Goal: Answer question/provide support

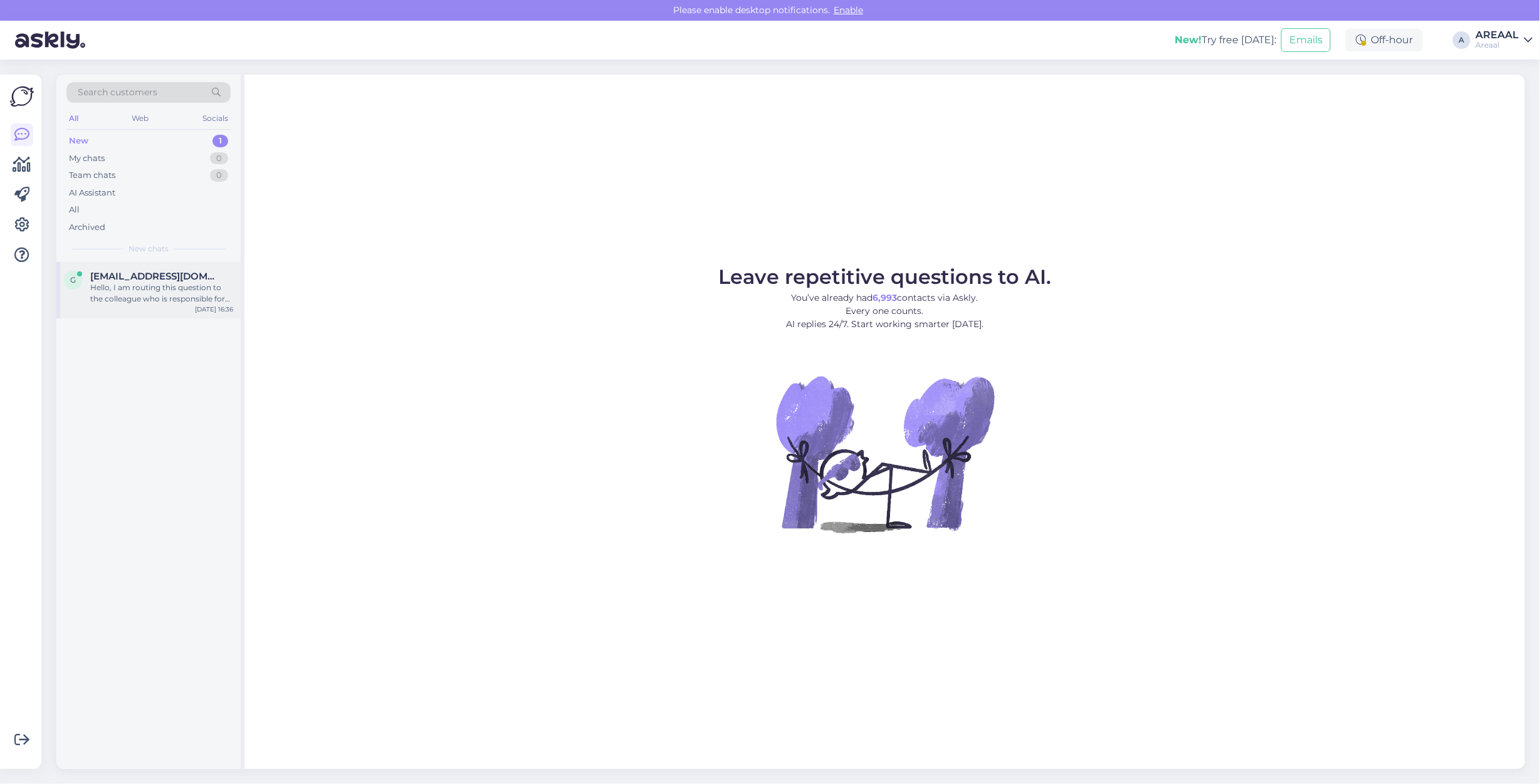
click at [186, 276] on span "[EMAIL_ADDRESS][DOMAIN_NAME]" at bounding box center [155, 276] width 131 height 12
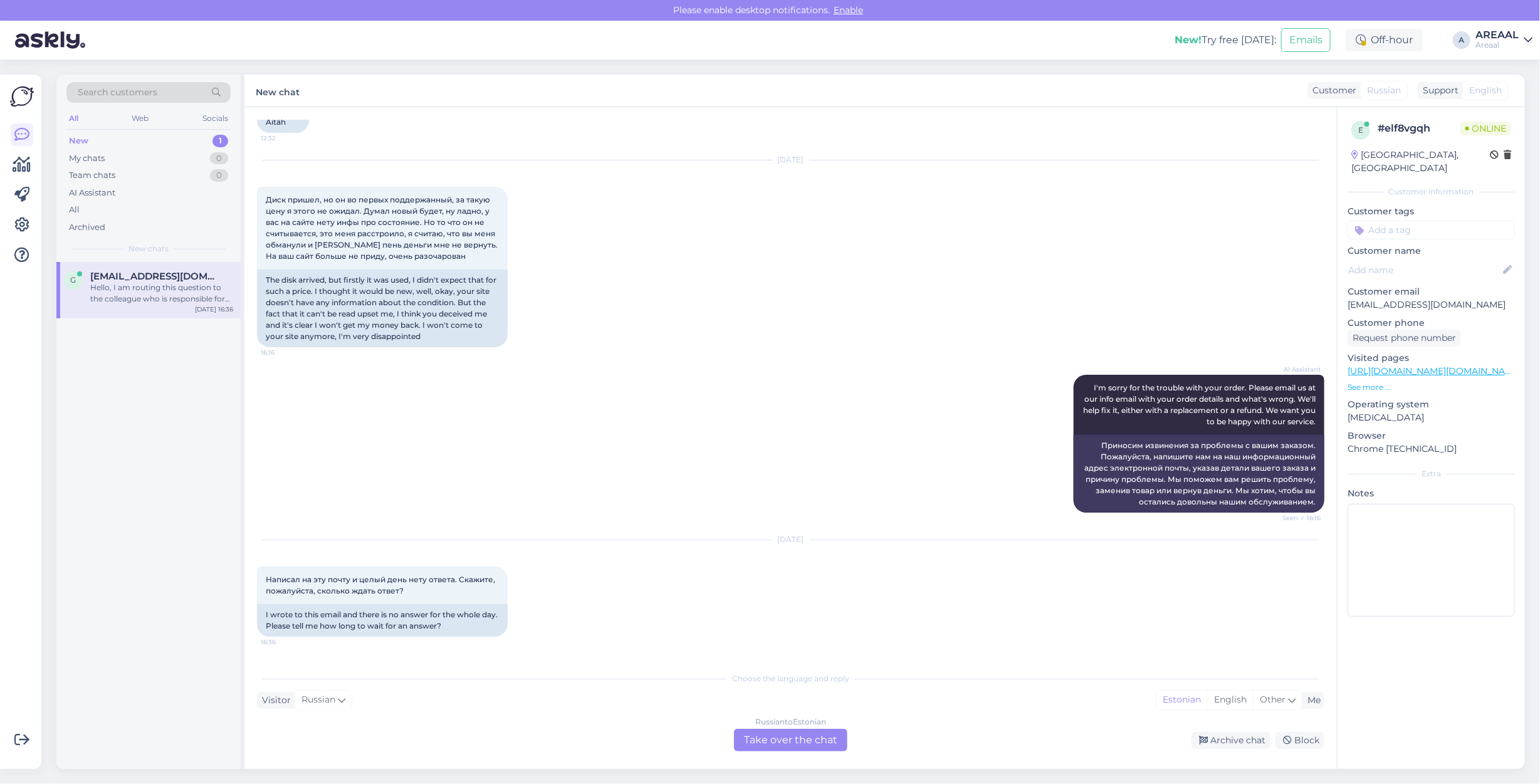
scroll to position [2281, 0]
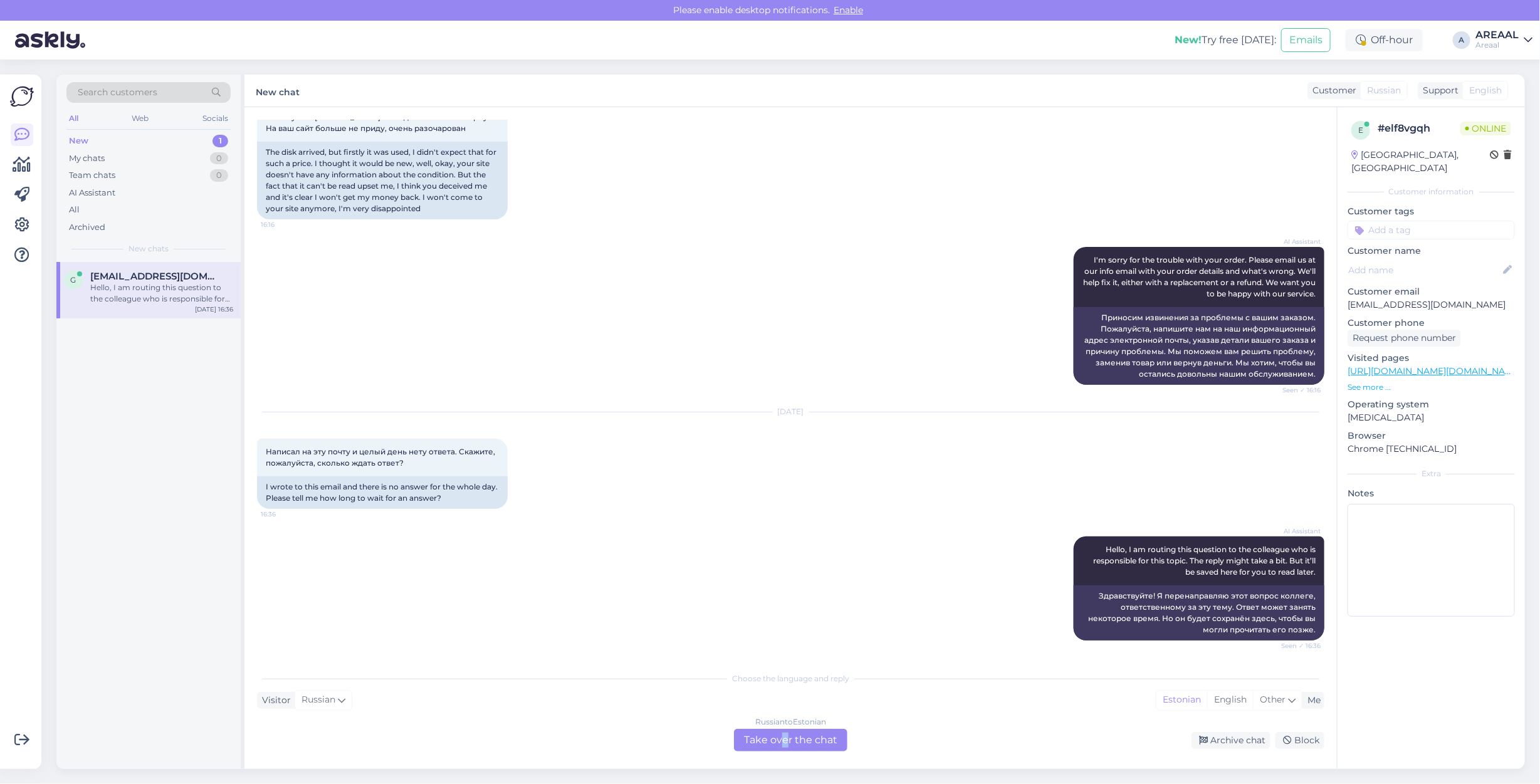
click at [785, 748] on div "Russian to Estonian Take over the chat" at bounding box center [790, 739] width 113 height 22
click at [783, 735] on div "Russian to Estonian Take over the chat" at bounding box center [790, 739] width 113 height 22
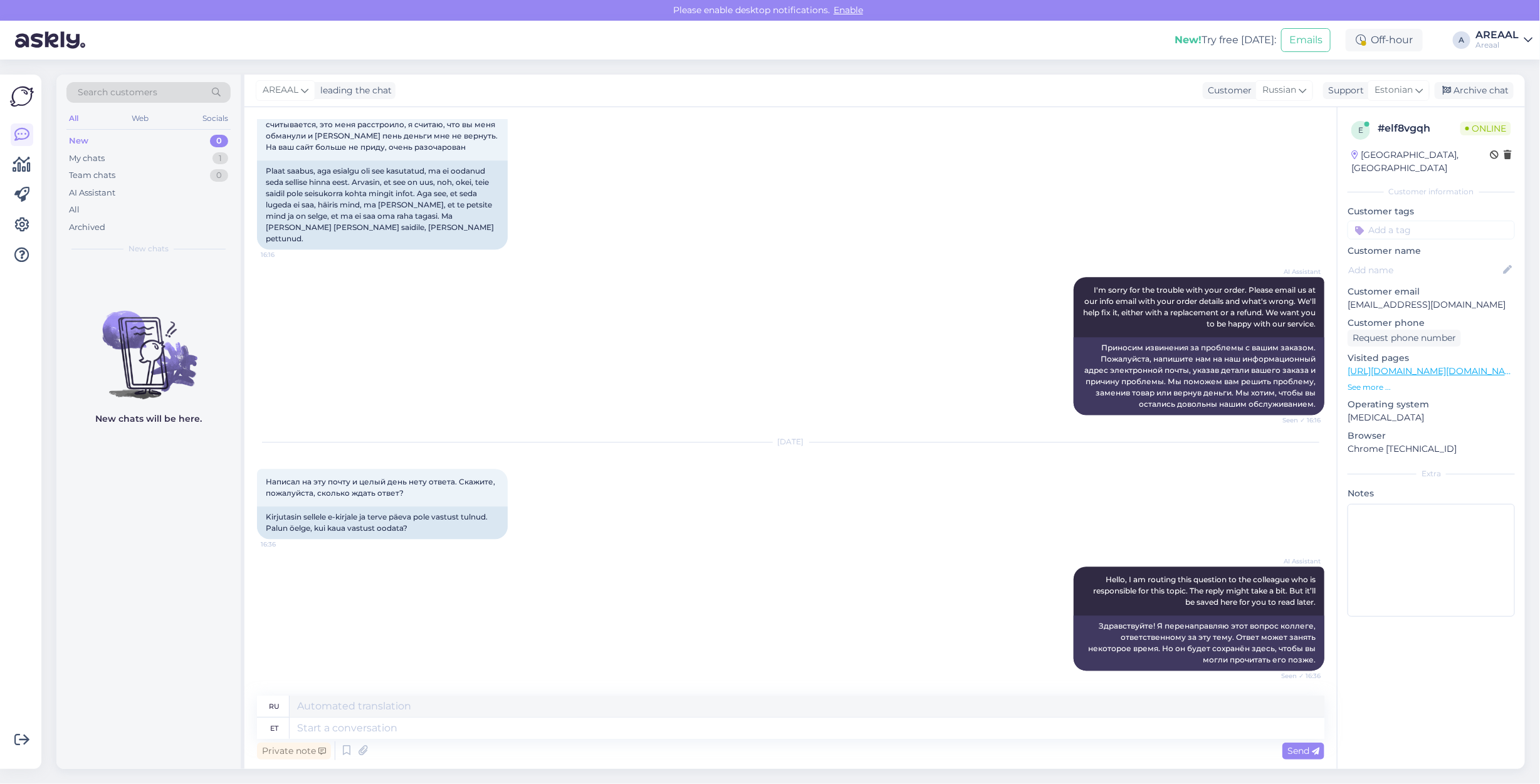
scroll to position [2263, 0]
click at [792, 733] on textarea at bounding box center [806, 729] width 1035 height 22
type textarea "E-mail w"
type textarea "Электронная почта"
type textarea "E-mail will be an"
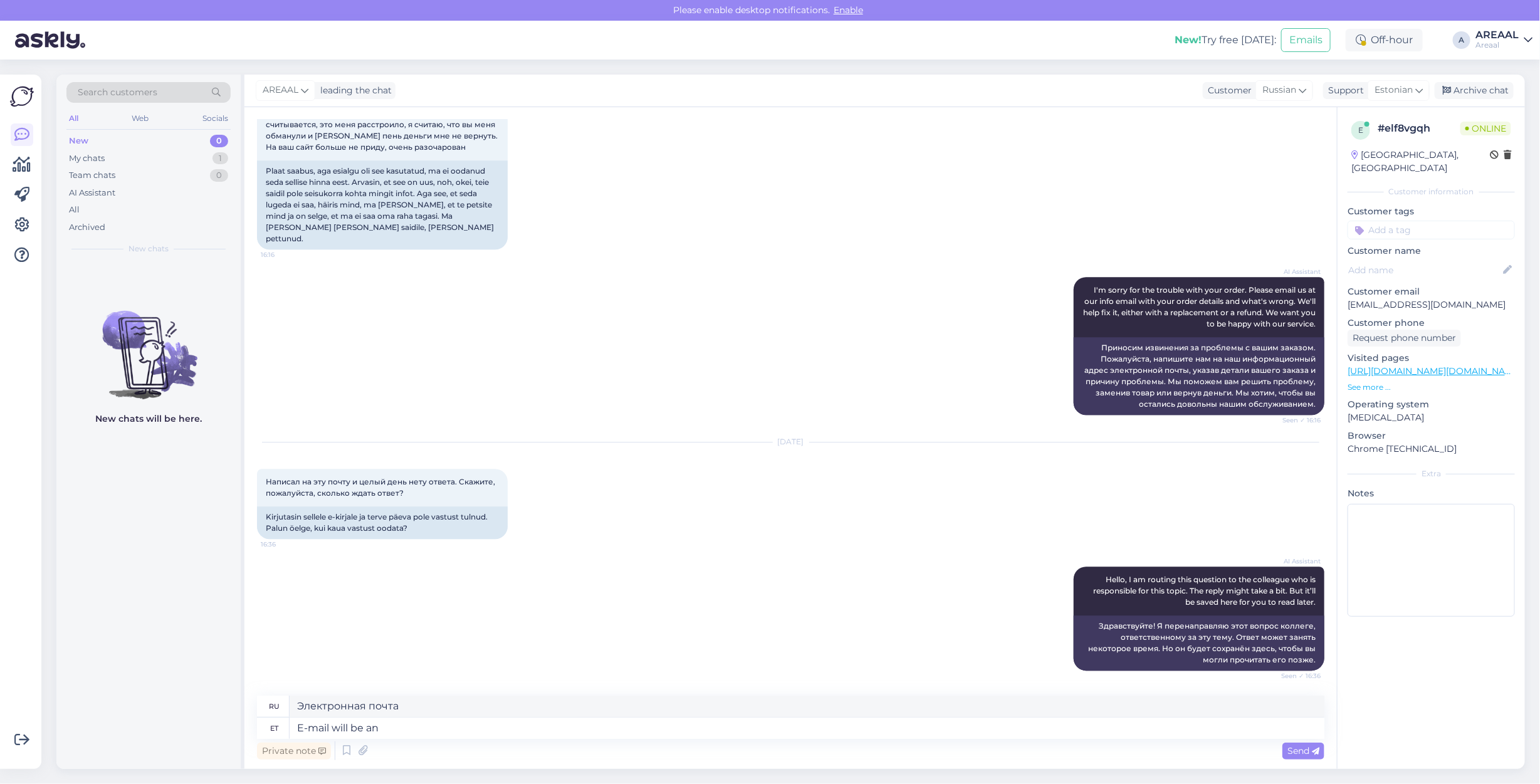
type textarea "Электронная почта будет"
type textarea "E-mail will be answred"
type textarea "На электронное письмо будет дан ответ."
type textarea "E-mail will be answered in 3 d"
type textarea "На электронное письмо будет дан ответ в течение"
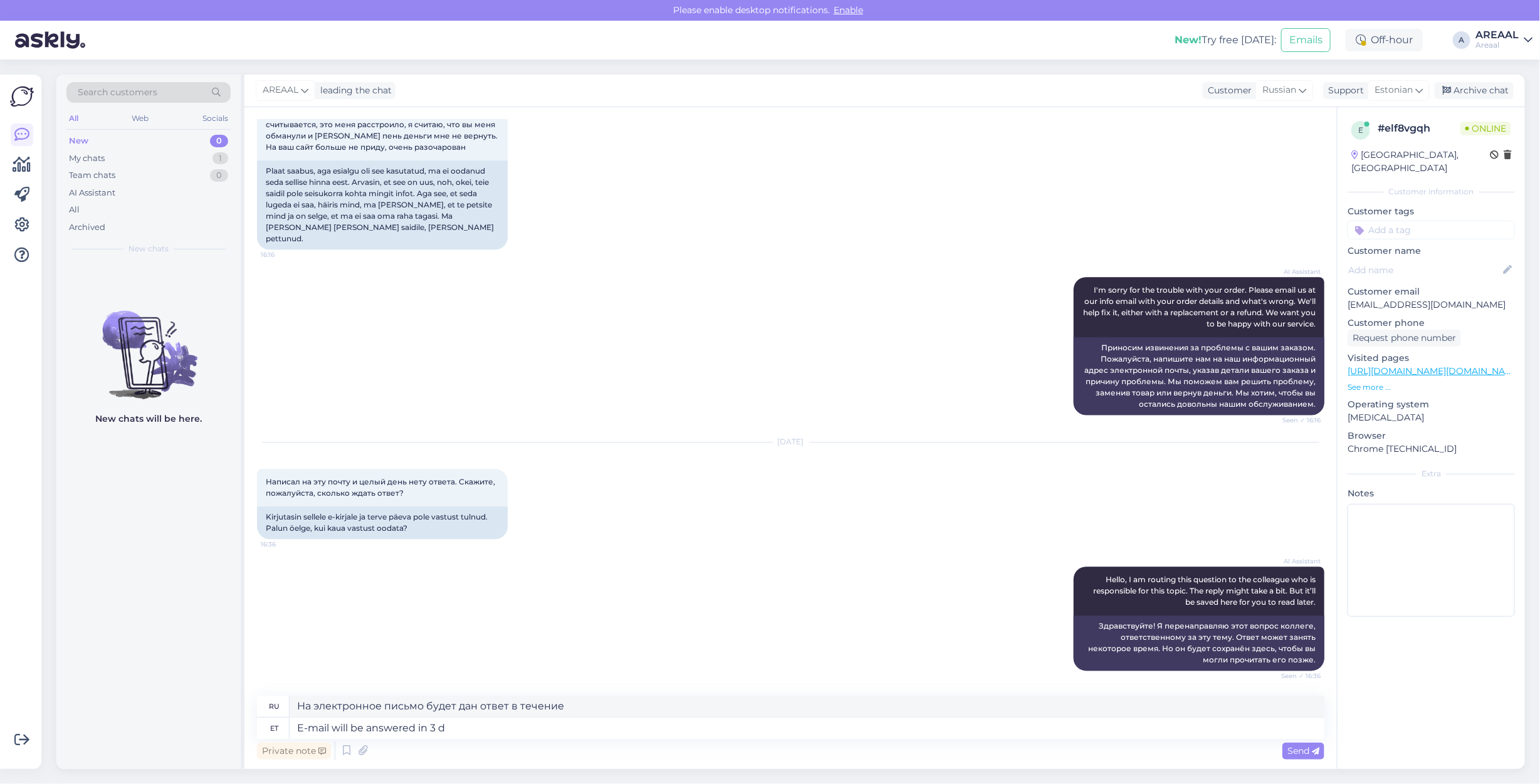
type textarea "E-mail will be answered in 3 da"
type textarea "На письмо будет дан ответ в течение 3"
type textarea "E-mail will be answered in 3 working days"
type textarea "На электронное письмо будет дан ответ в течение 3 рабочих дней."
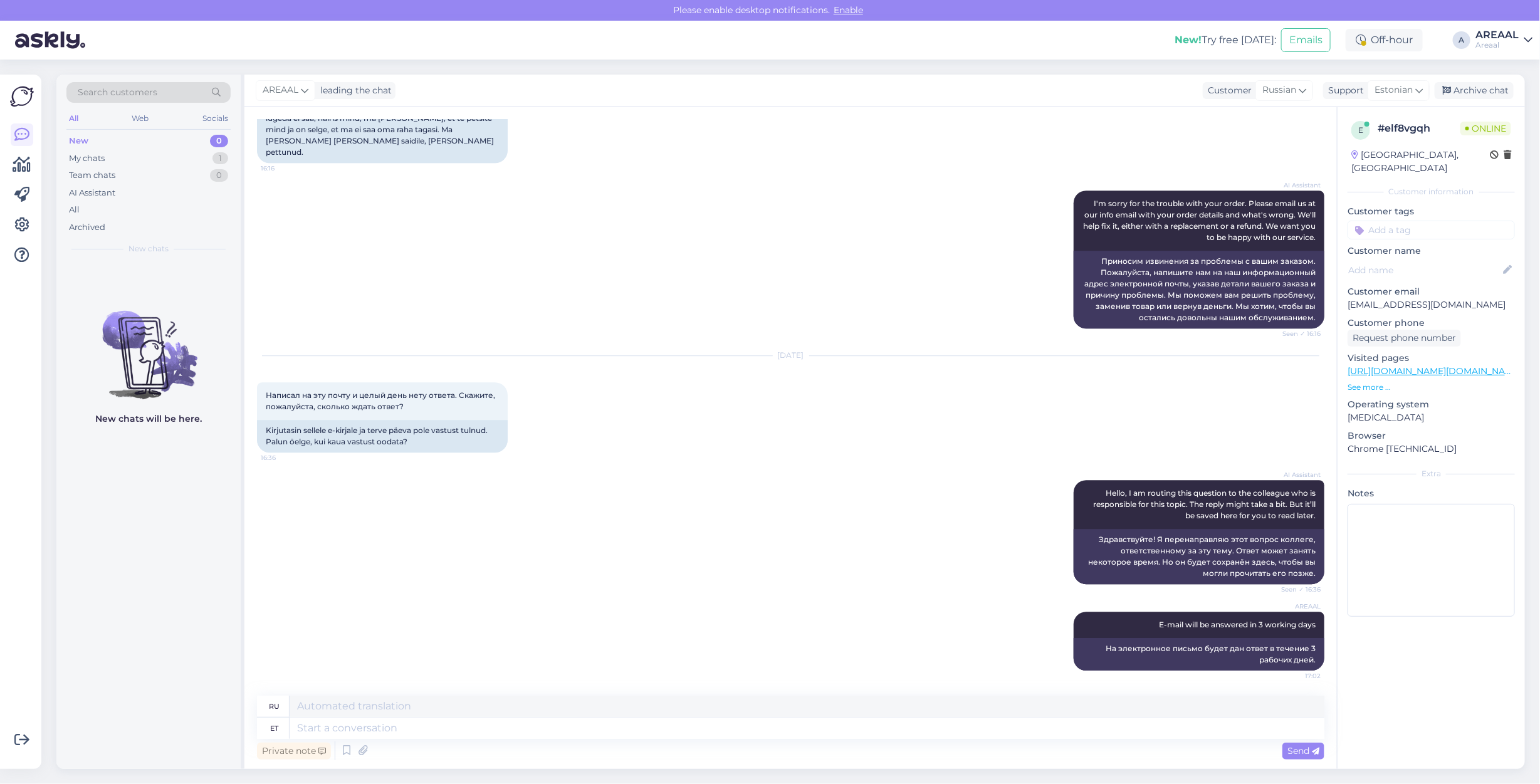
click at [1494, 100] on div "AREAAL leading the chat Customer Russian Support Estonian Archive chat" at bounding box center [884, 90] width 1280 height 32
click at [1470, 79] on div "AREAAL leading the chat Customer Russian Support Estonian Archive chat" at bounding box center [884, 90] width 1280 height 32
click at [1470, 87] on div "Archive chat" at bounding box center [1473, 90] width 79 height 17
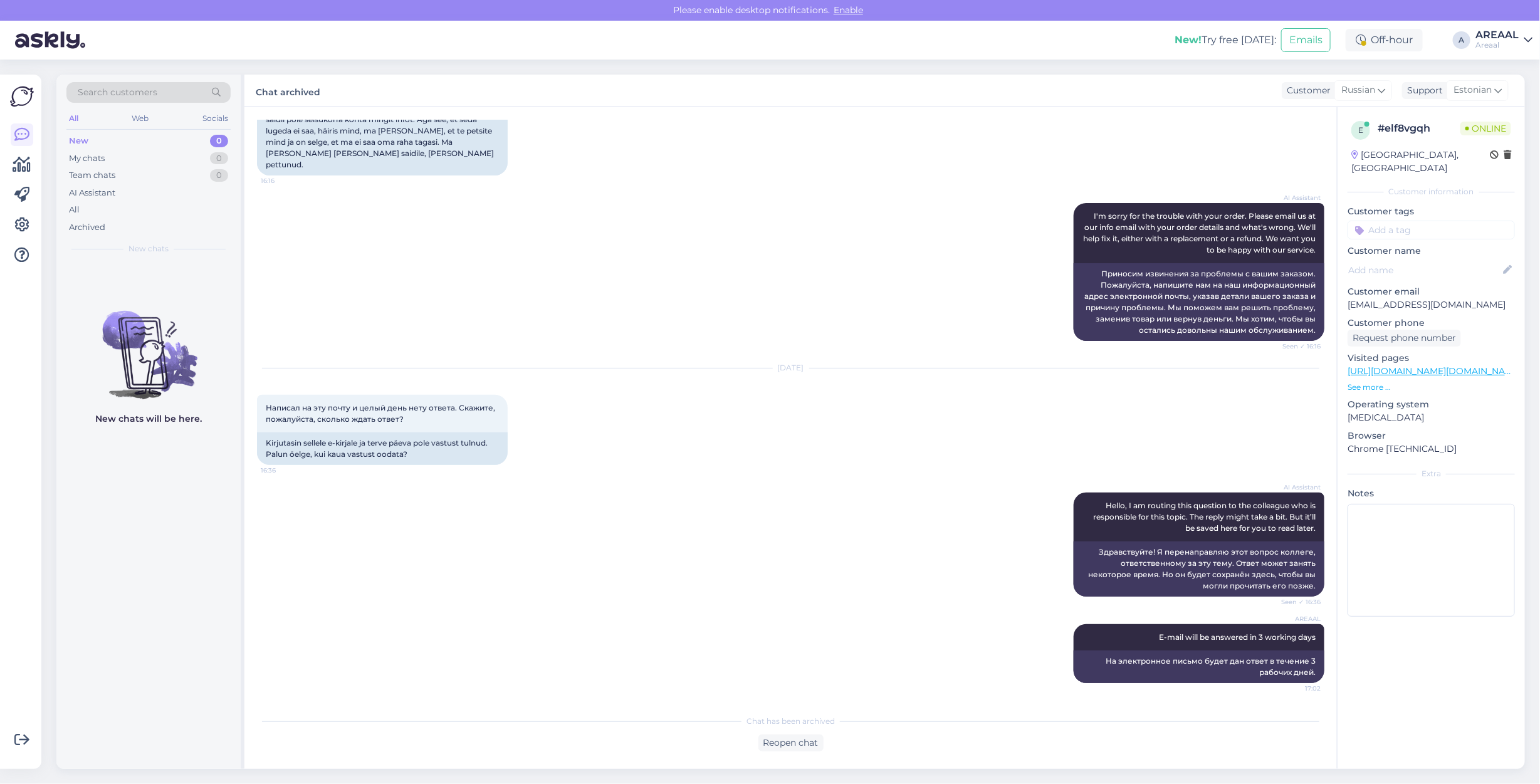
click at [1144, 121] on div "Sep 2 2025 Диск пришел, но он во первых поддержанный, за такую цену я этого не …" at bounding box center [791, 76] width 1067 height 226
click at [132, 204] on div "All" at bounding box center [148, 209] width 165 height 17
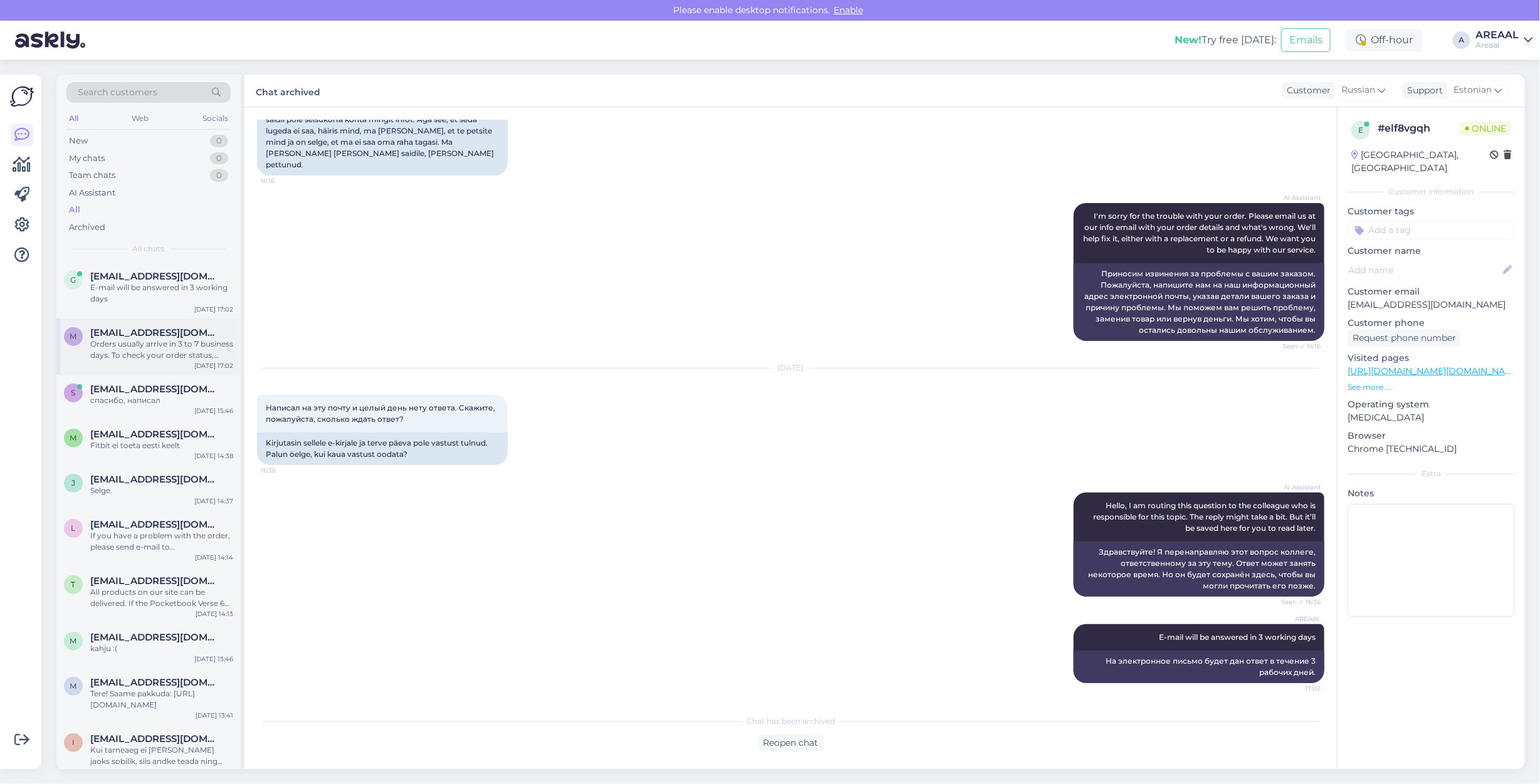
click at [179, 353] on div "Orders usually arrive in 3 to 7 business days. To check your order status, plea…" at bounding box center [161, 349] width 143 height 22
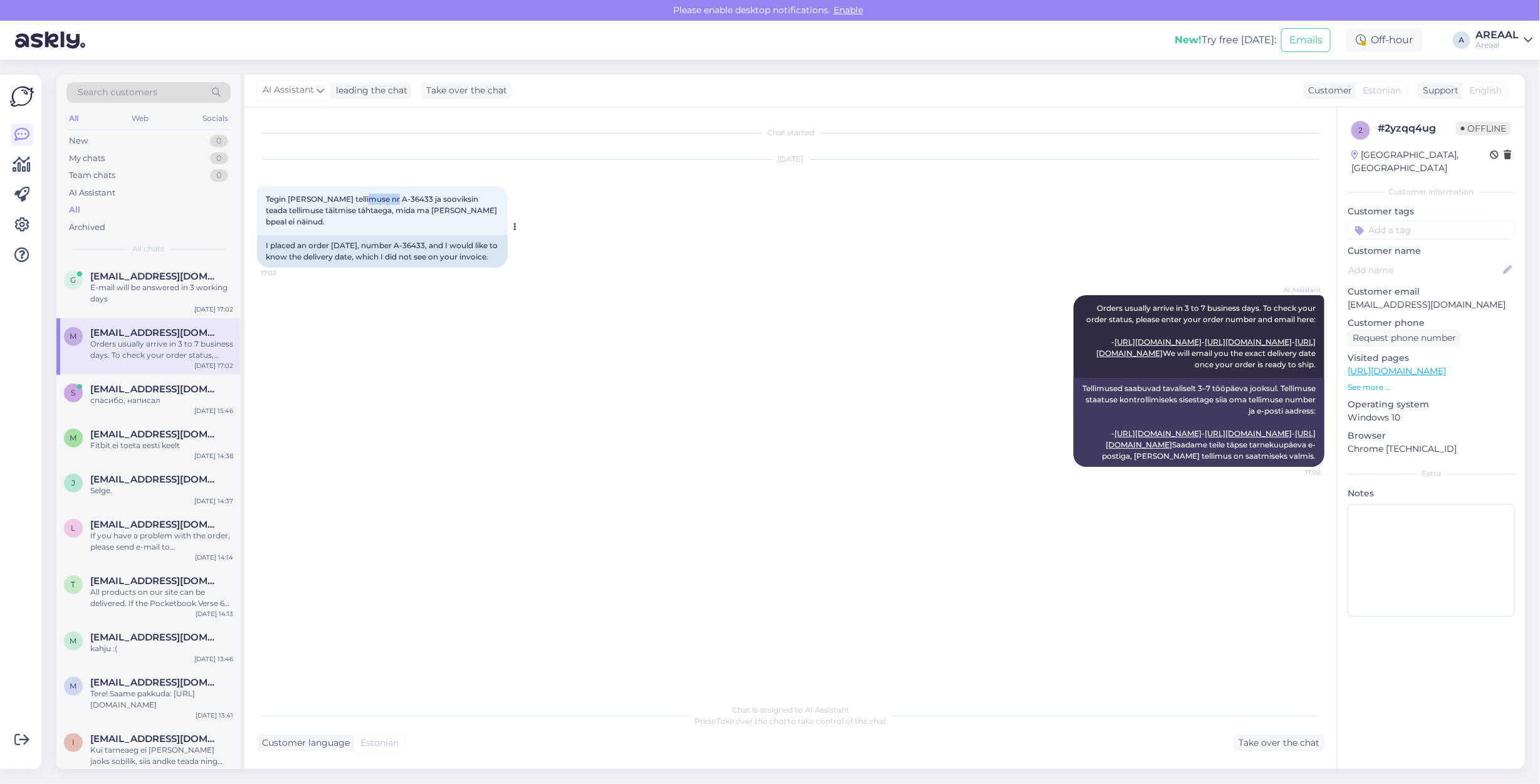
copy span "-36433"
drag, startPoint x: 386, startPoint y: 195, endPoint x: 361, endPoint y: 201, distance: 25.7
click at [361, 201] on span "Tegin täna tellimuse nr A-36433 ja sooviksin teada tellimuse täitmise tähtaega,…" at bounding box center [382, 210] width 233 height 32
click at [1095, 261] on div "Sep 3 2025 Tegin täna tellimuse nr A-36433 ja sooviksin teada tellimuse täitmis…" at bounding box center [791, 214] width 1067 height 136
click at [133, 279] on span "gregorykalugin2002@gmail.com" at bounding box center [155, 276] width 131 height 12
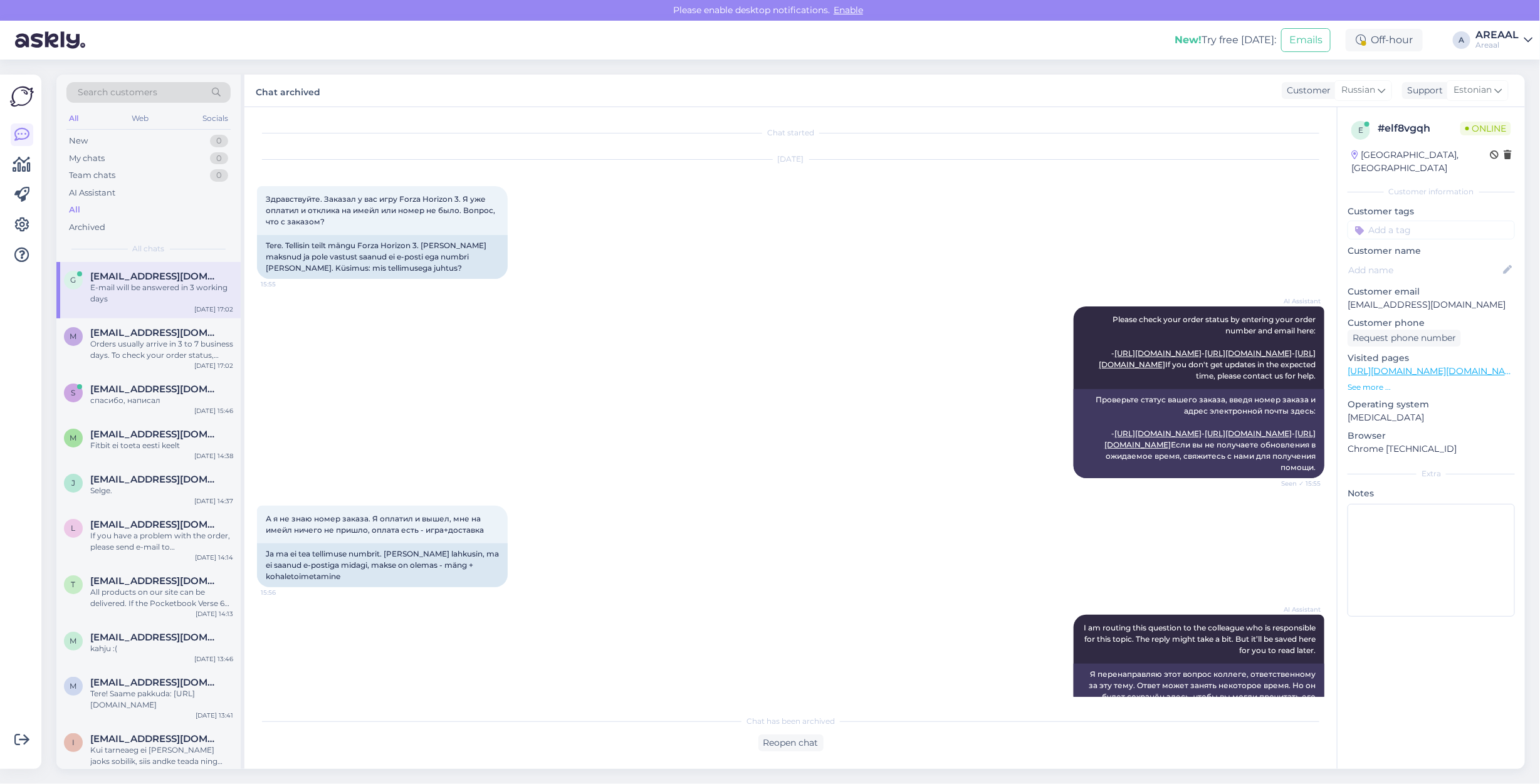
scroll to position [2336, 0]
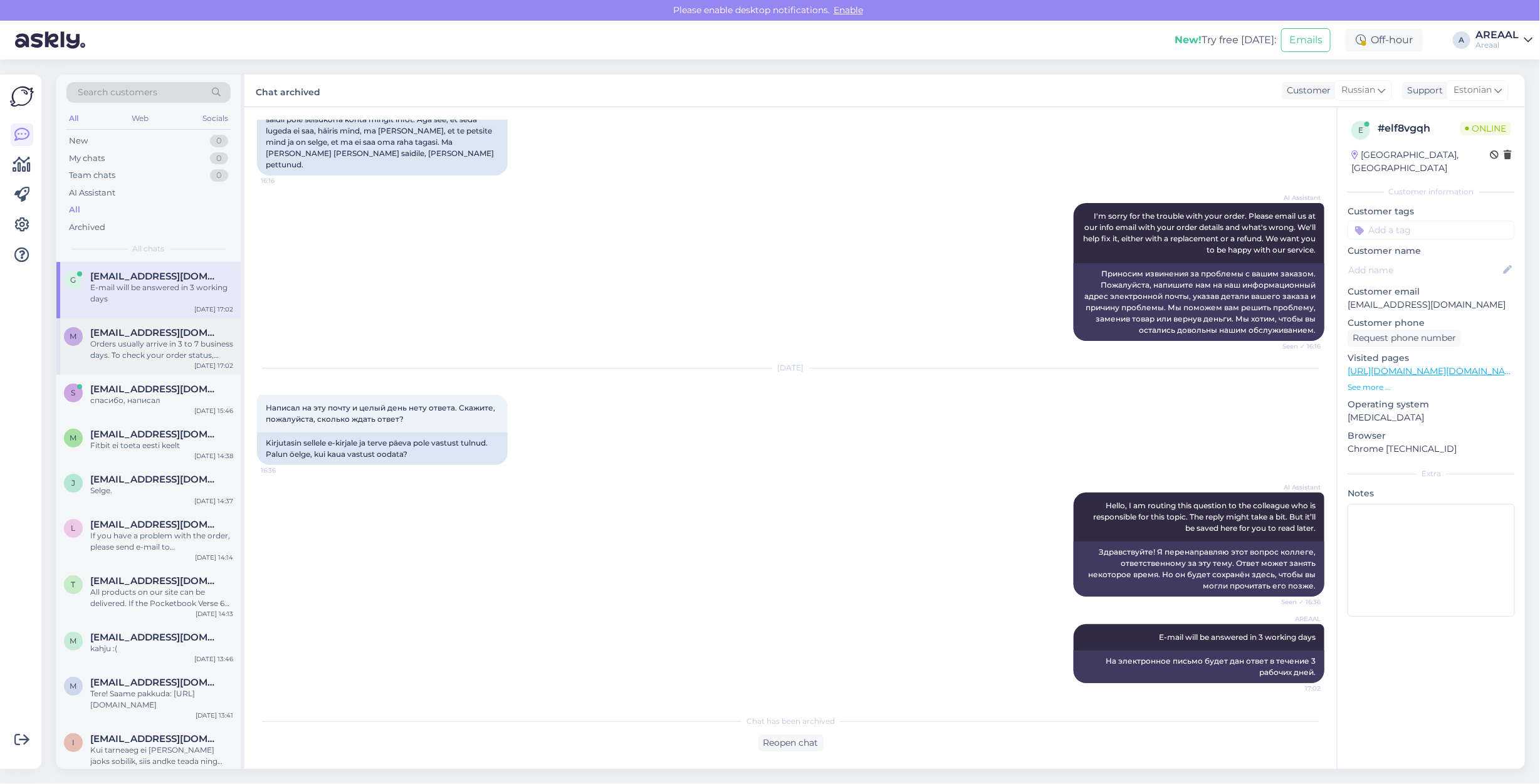
click at [149, 342] on div "Orders usually arrive in 3 to 7 business days. To check your order status, plea…" at bounding box center [161, 349] width 143 height 22
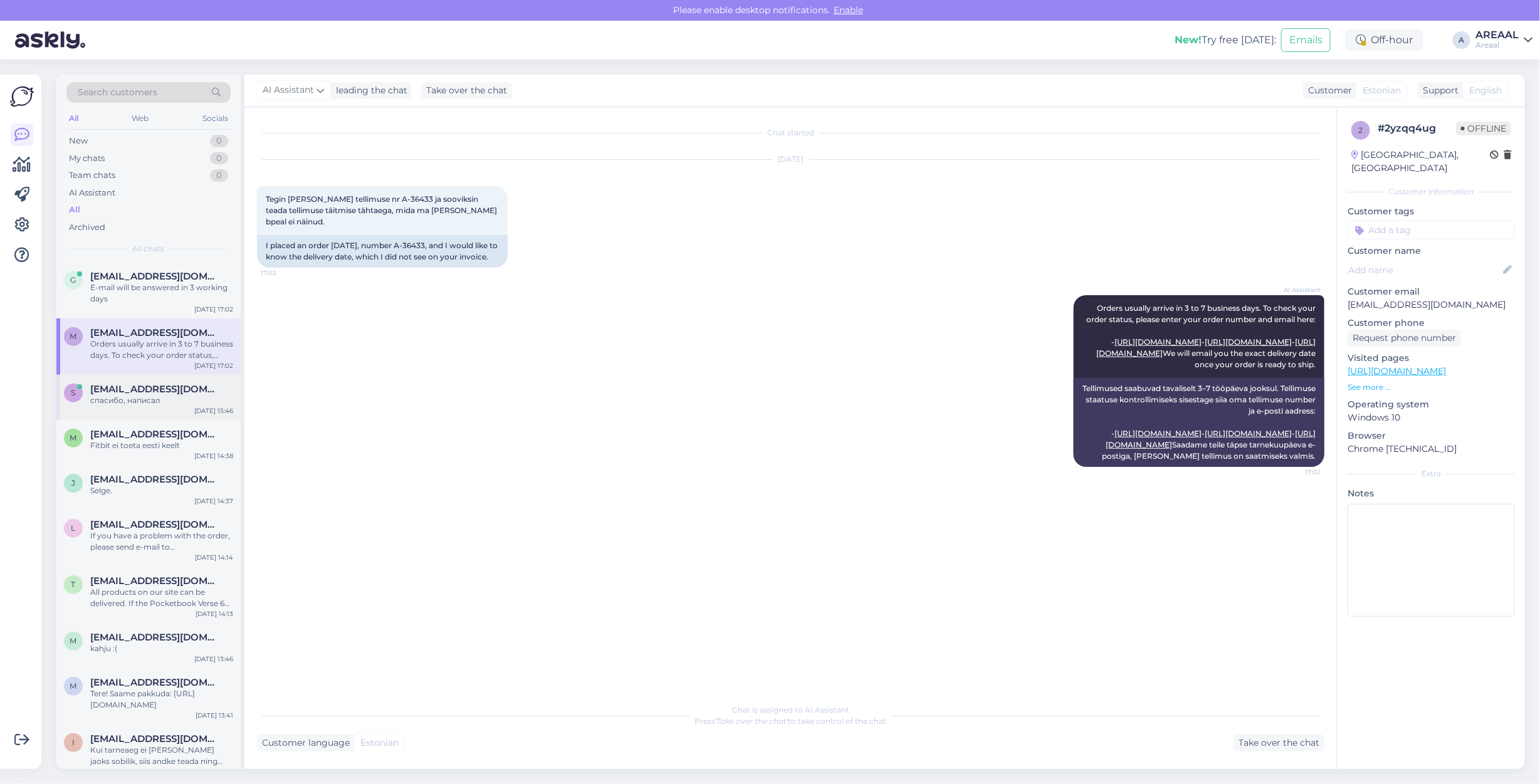
click at [144, 386] on span "simeyko@ukr.net" at bounding box center [155, 390] width 131 height 12
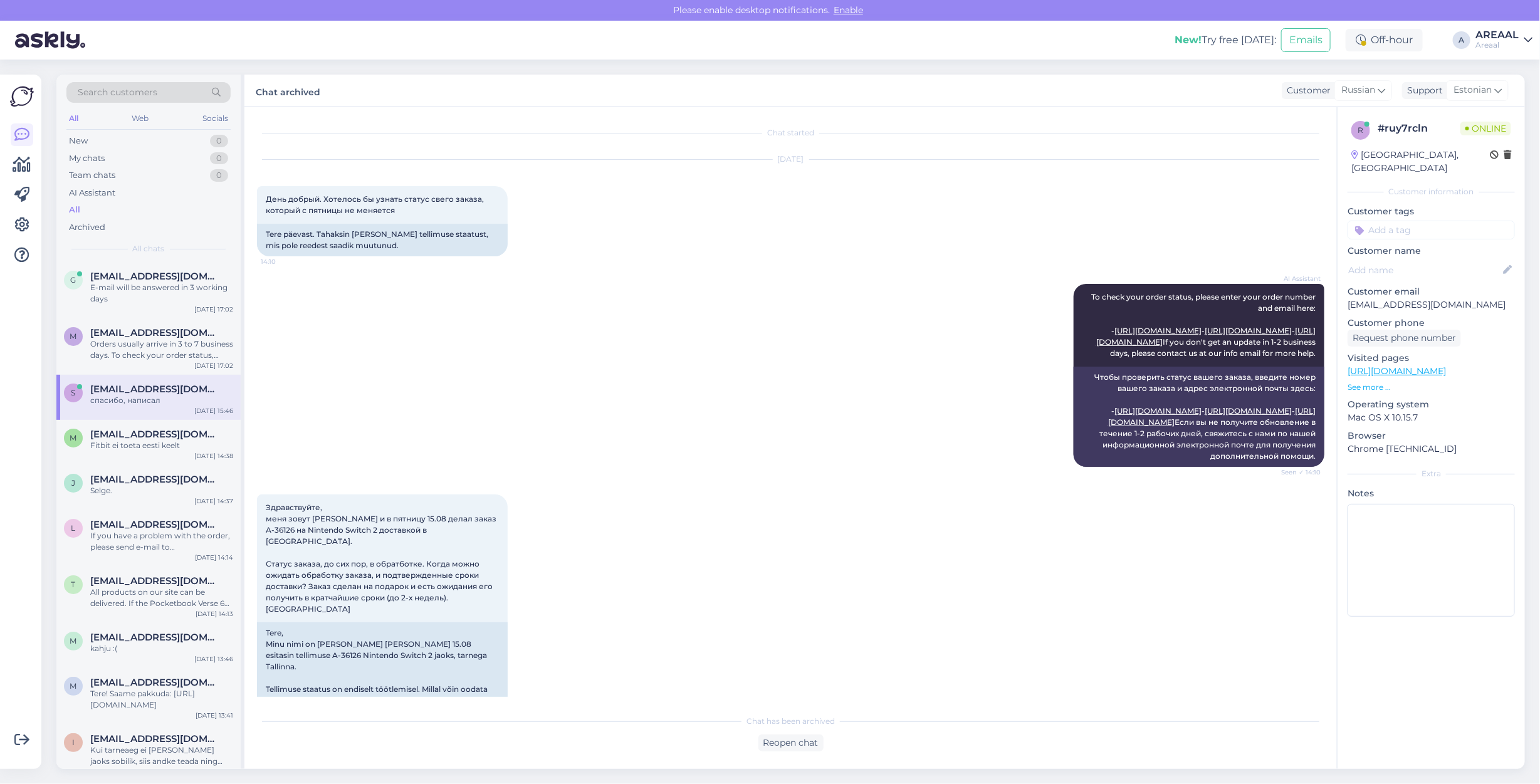
scroll to position [1733, 0]
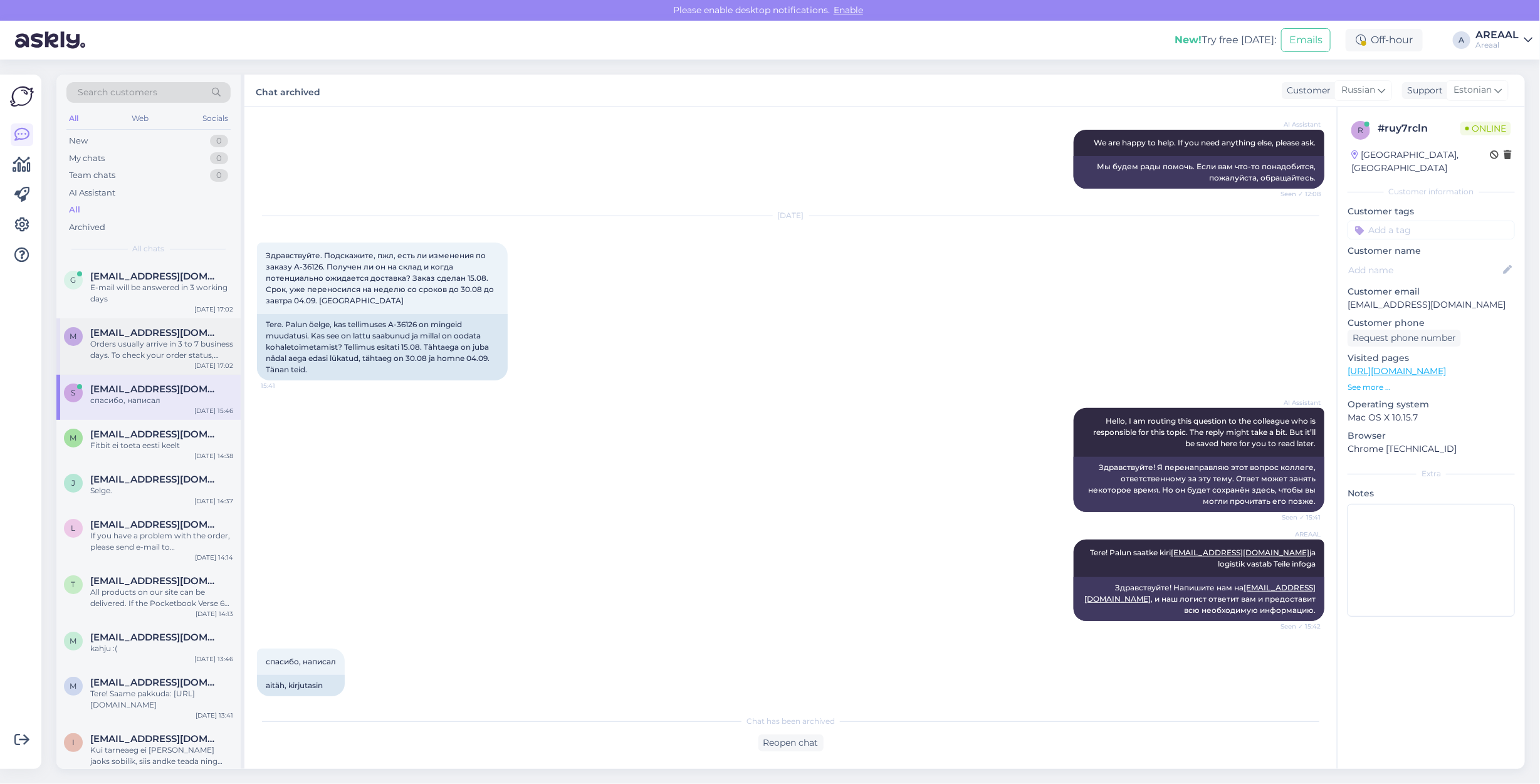
click at [151, 349] on div "Orders usually arrive in 3 to 7 business days. To check your order status, plea…" at bounding box center [161, 349] width 143 height 22
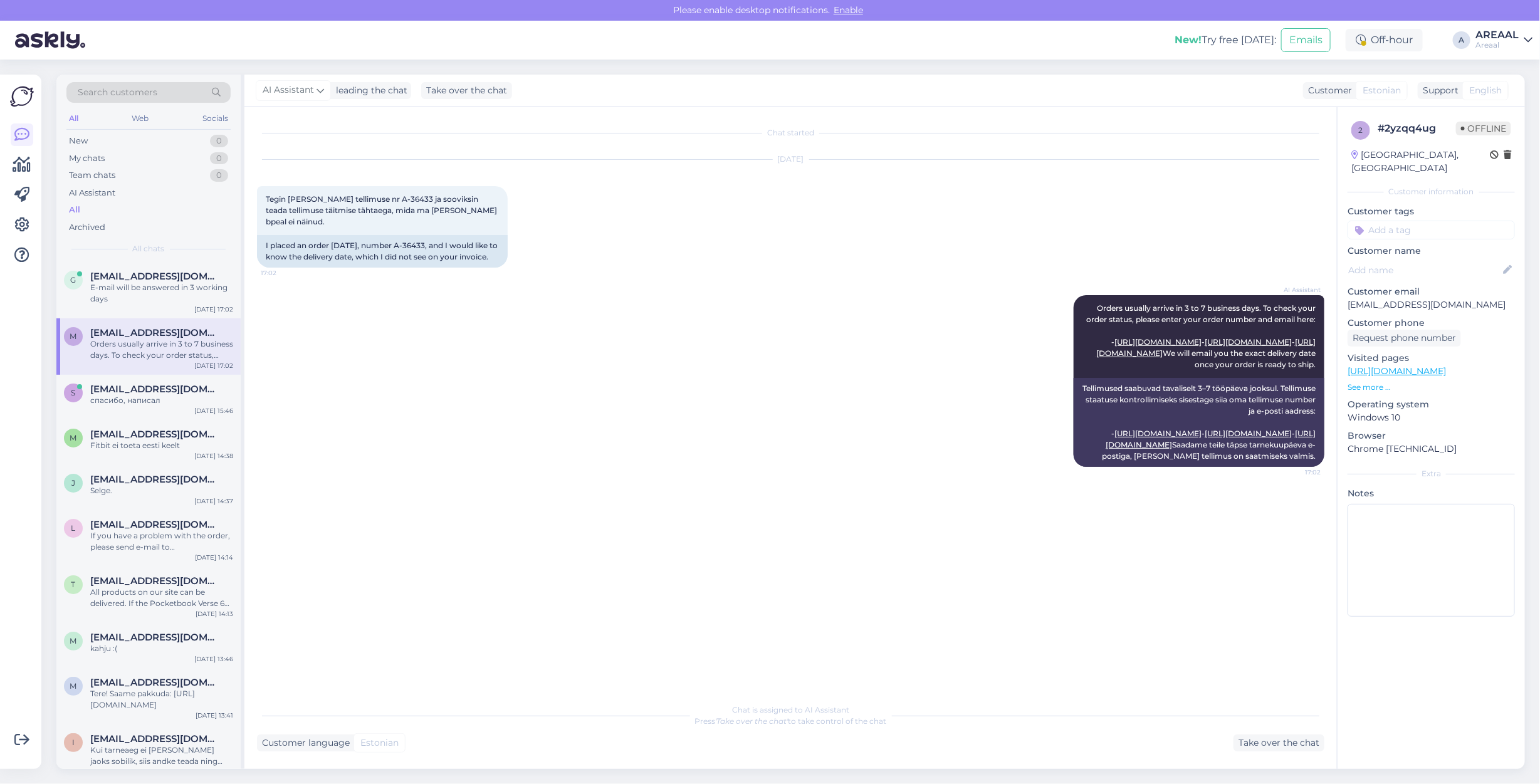
click at [650, 366] on div "AI Assistant Orders usually arrive in 3 to 7 business days. To check your order…" at bounding box center [791, 380] width 1067 height 199
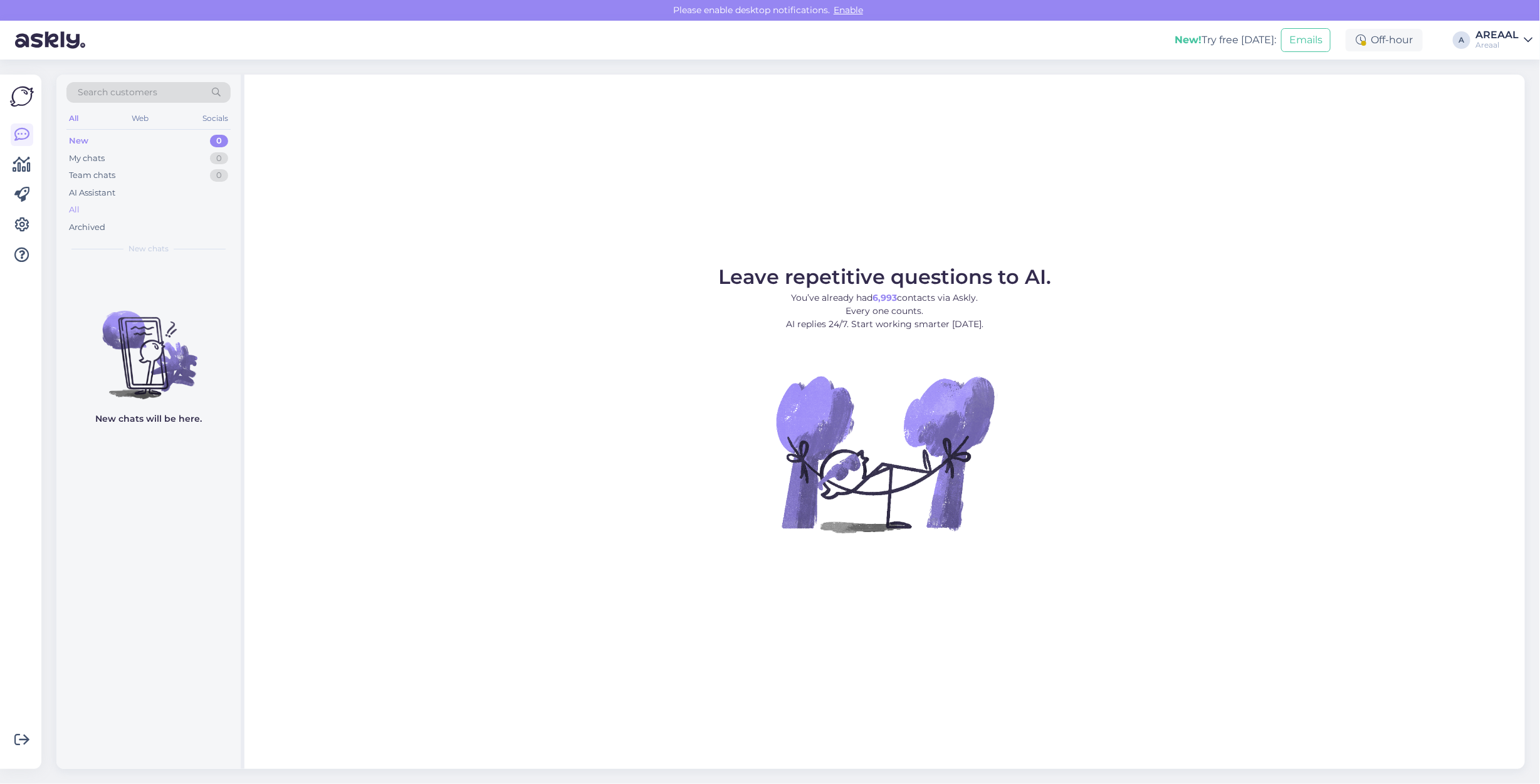
click at [108, 202] on div "All" at bounding box center [148, 209] width 165 height 17
click at [186, 208] on div "All" at bounding box center [148, 209] width 165 height 17
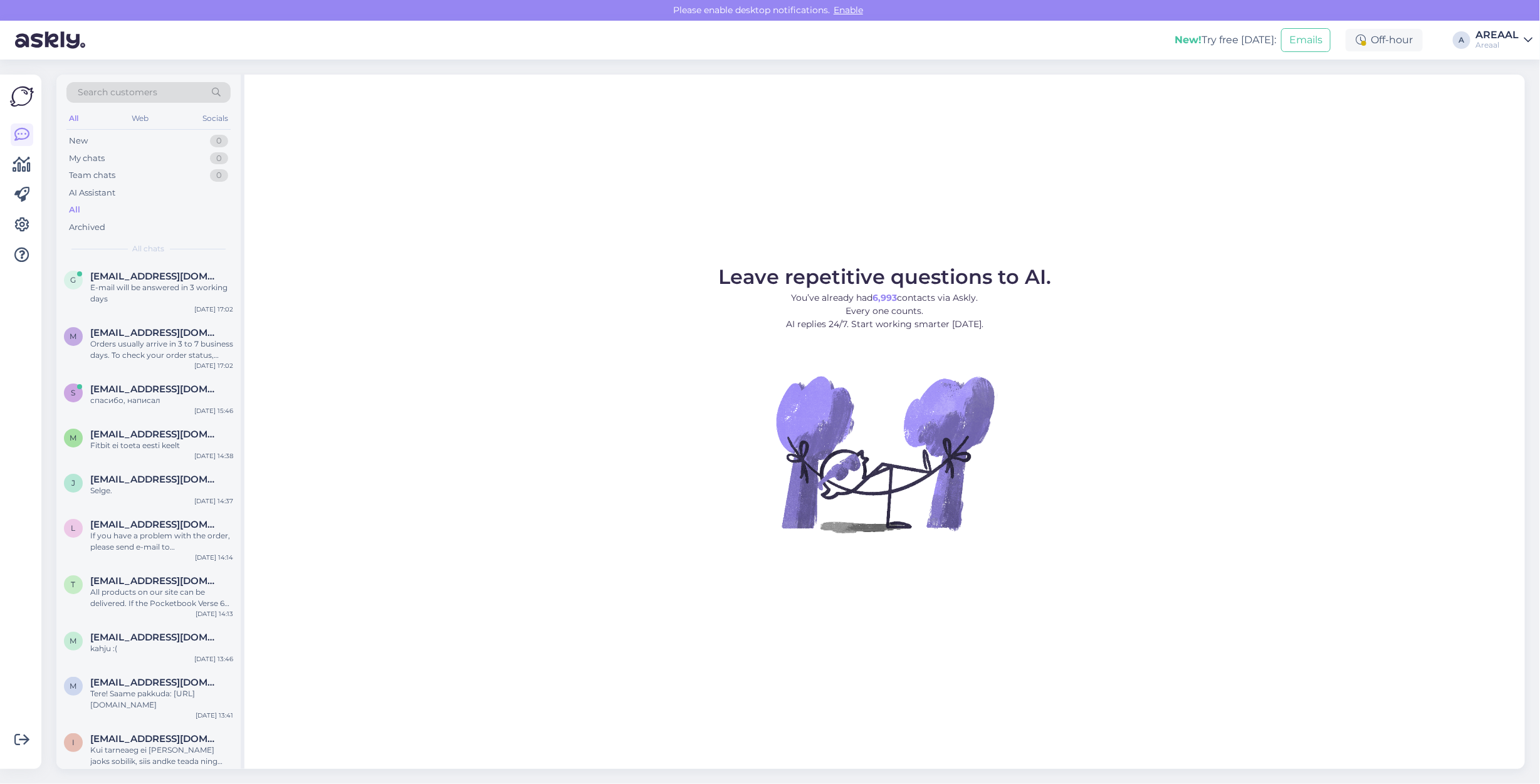
click at [1485, 35] on div "AREAAL" at bounding box center [1497, 35] width 43 height 10
click at [1504, 88] on button "Open" at bounding box center [1504, 96] width 35 height 19
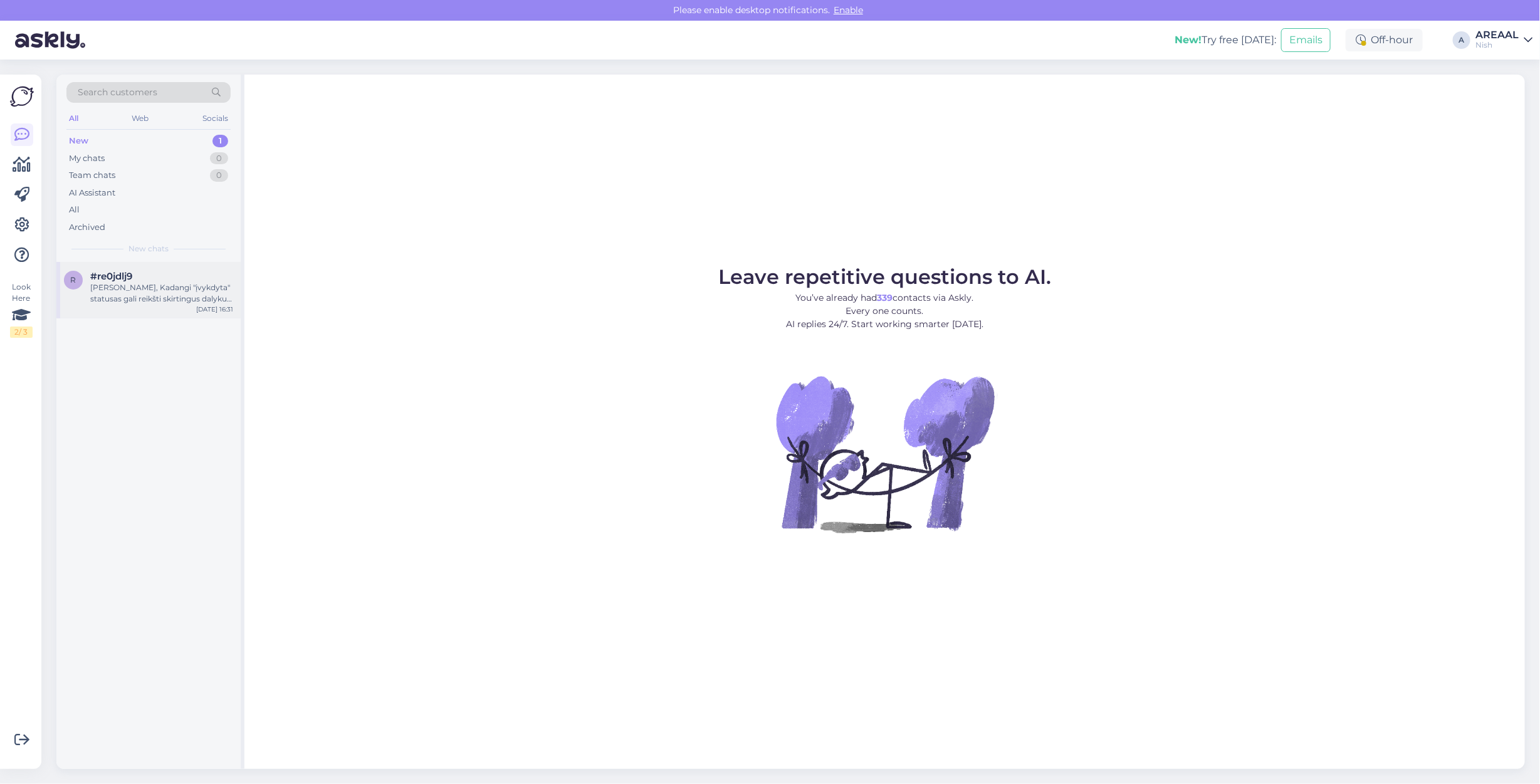
click at [182, 289] on div "Laba diena, Kadangi "įvykdyta" statusas gali reikšti skirtingus dalykus priklau…" at bounding box center [161, 293] width 143 height 22
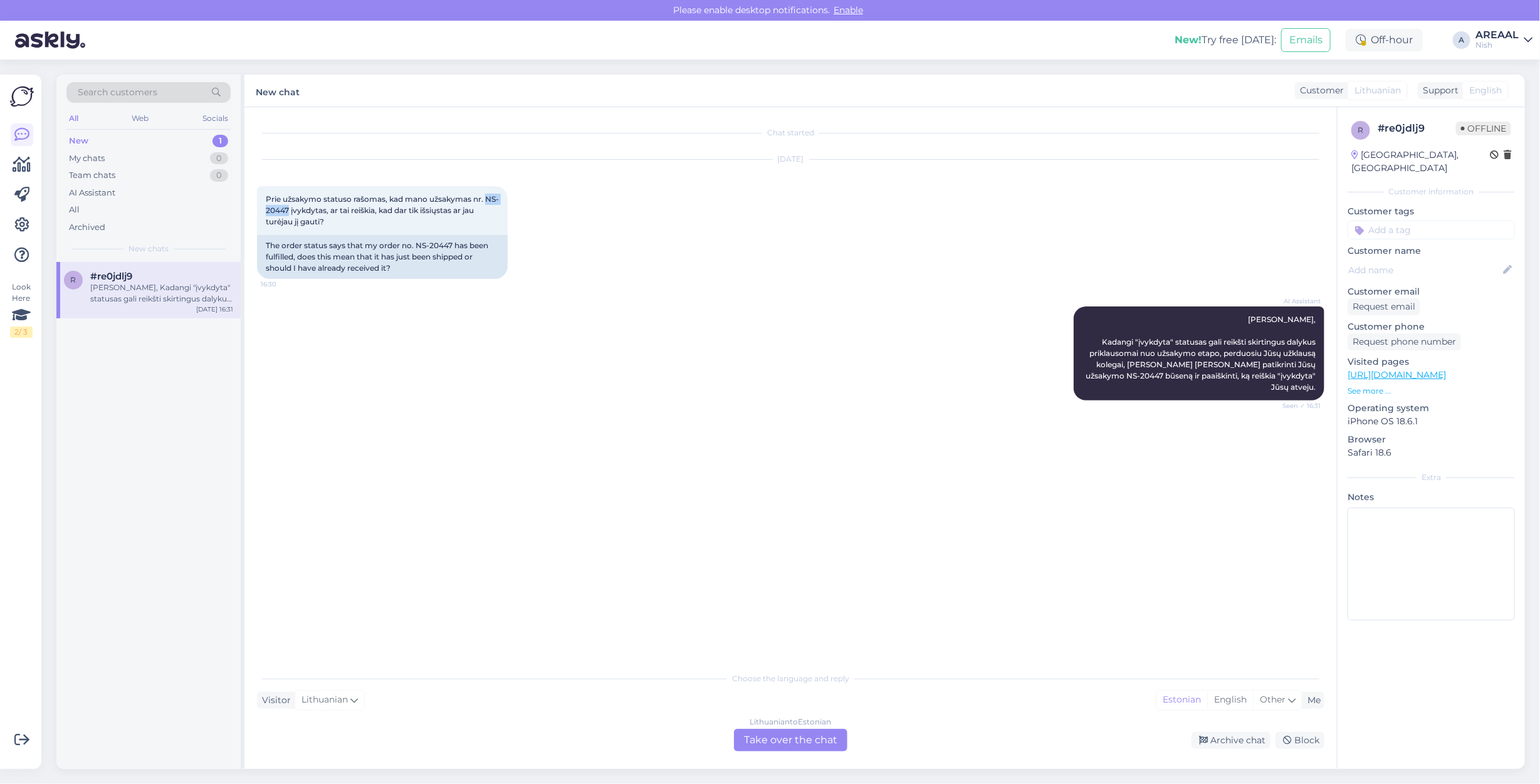
drag, startPoint x: 303, startPoint y: 210, endPoint x: 254, endPoint y: 208, distance: 49.0
click at [254, 208] on div "Chat started Sep 3 2025 Prie užsakymo statuso rašomas, kad mano užsakymas nr. N…" at bounding box center [790, 438] width 1093 height 662
click at [163, 203] on div "All" at bounding box center [148, 209] width 165 height 17
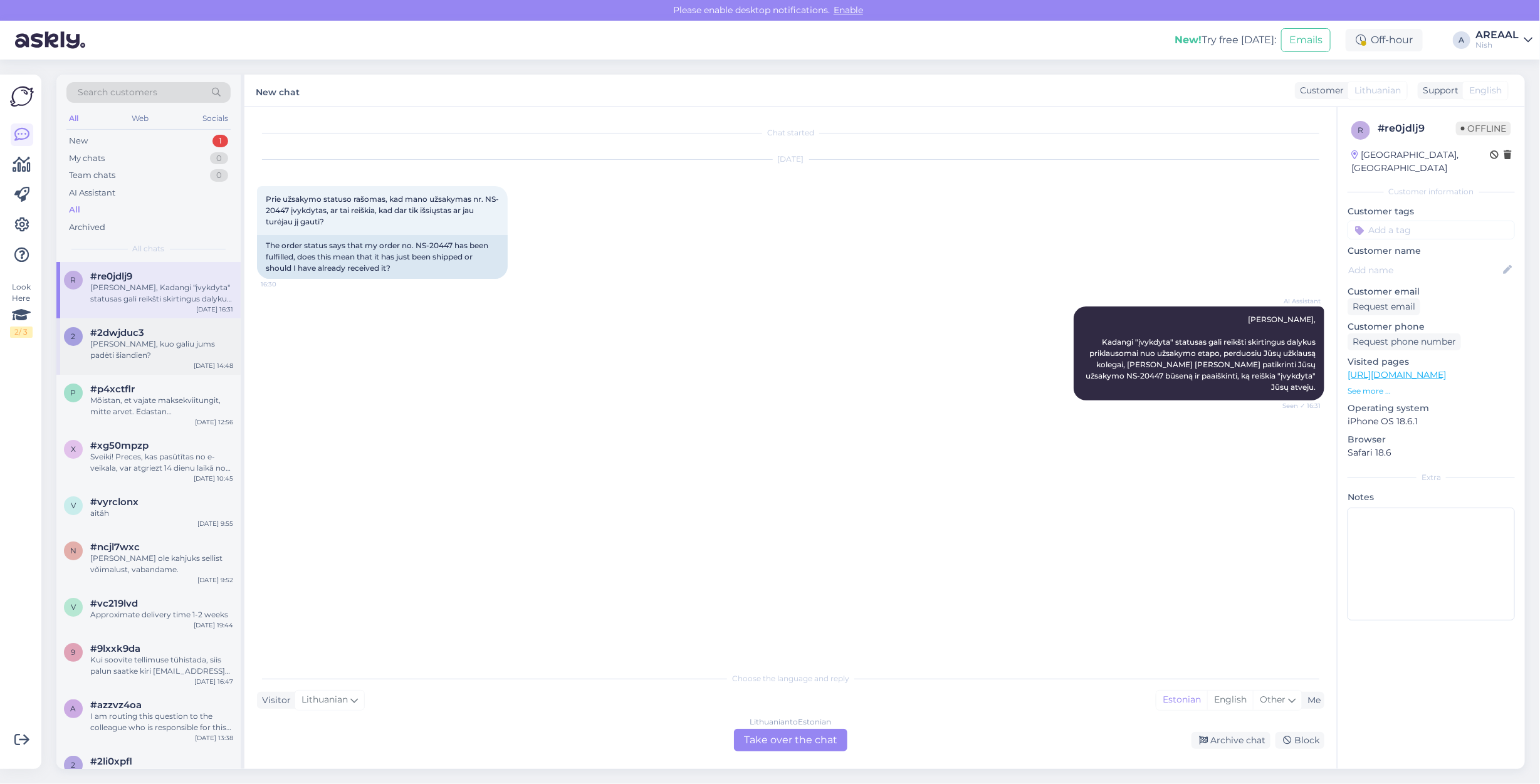
click at [151, 342] on div "Sveiki, kuo galiu jums padėti šiandien?" at bounding box center [161, 349] width 143 height 22
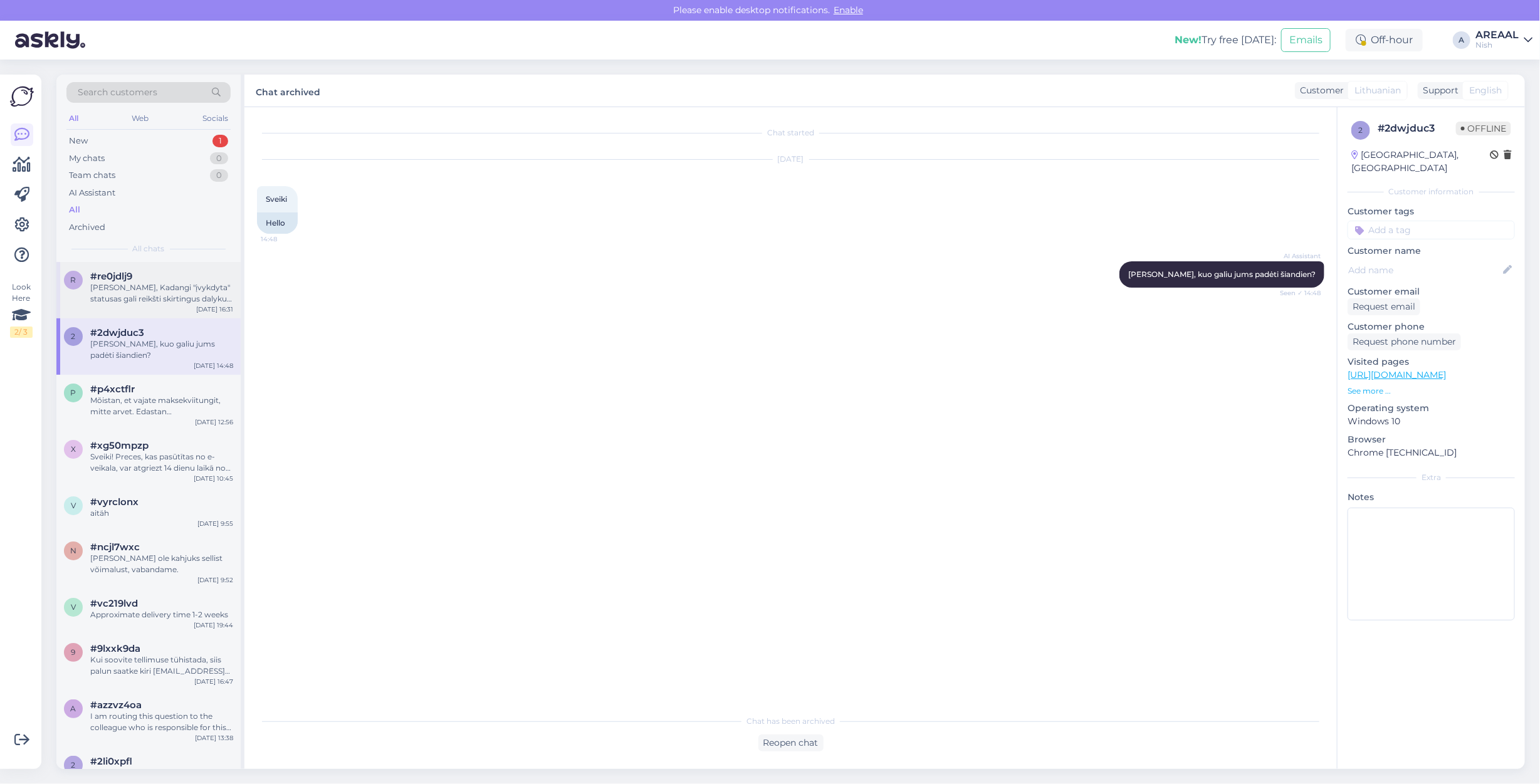
click at [147, 299] on div "Laba diena, Kadangi "įvykdyta" statusas gali reikšti skirtingus dalykus priklau…" at bounding box center [161, 293] width 143 height 22
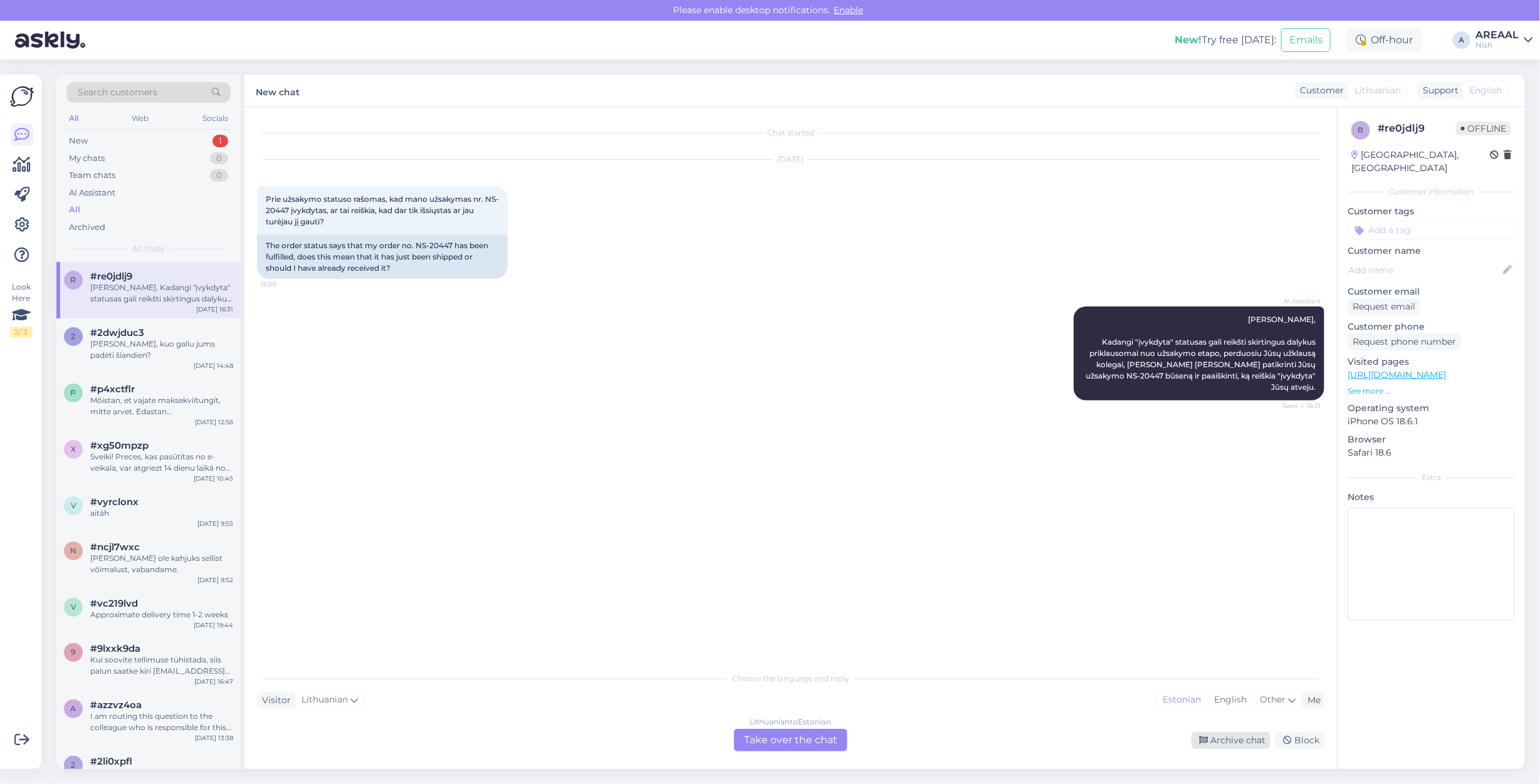
click at [1243, 738] on div "Archive chat" at bounding box center [1230, 740] width 79 height 17
click at [1498, 40] on div "Nish" at bounding box center [1497, 45] width 43 height 10
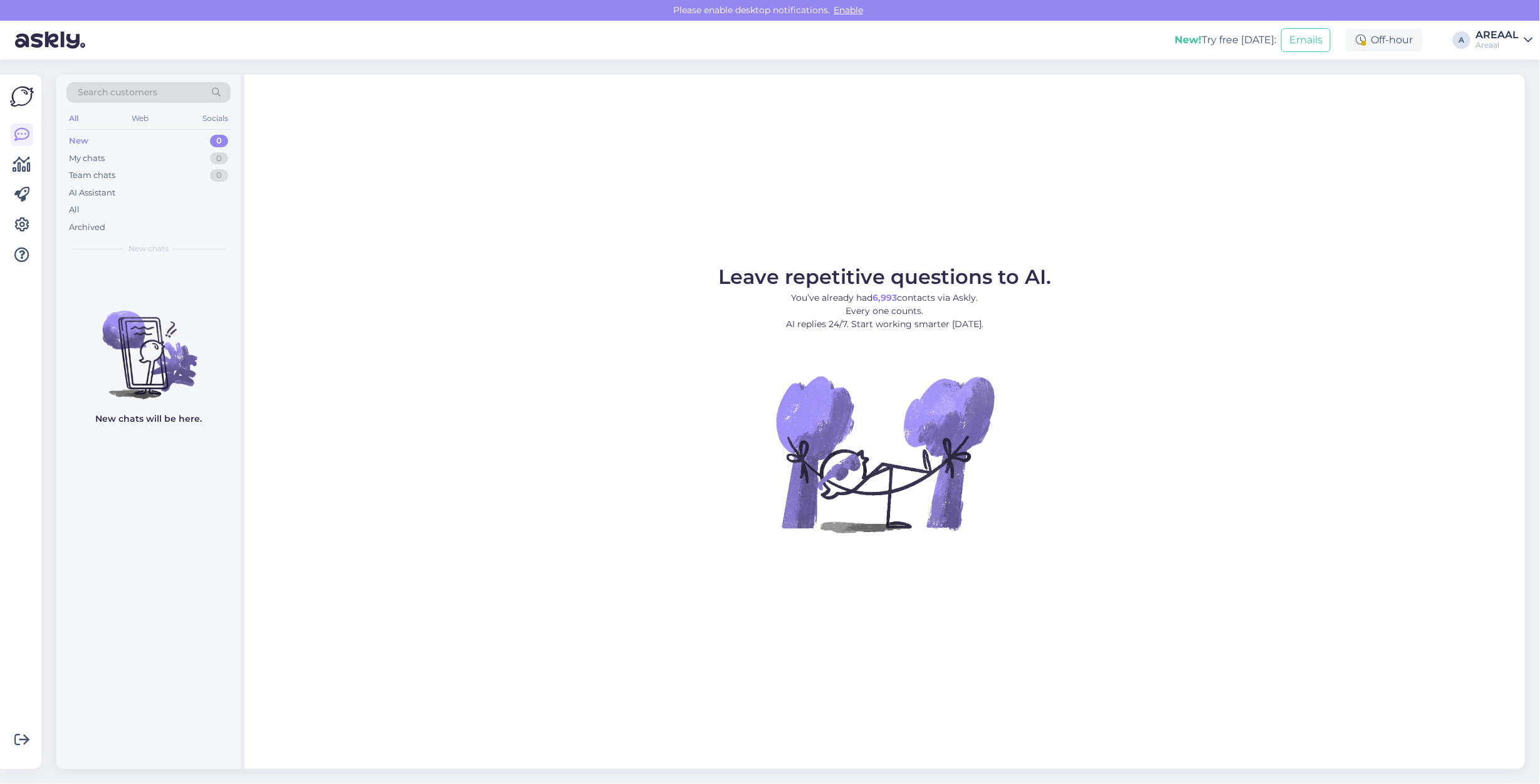
click at [1241, 123] on div "Leave repetitive questions to AI. You’ve already had 6,993 contacts via Askly. …" at bounding box center [884, 422] width 1280 height 695
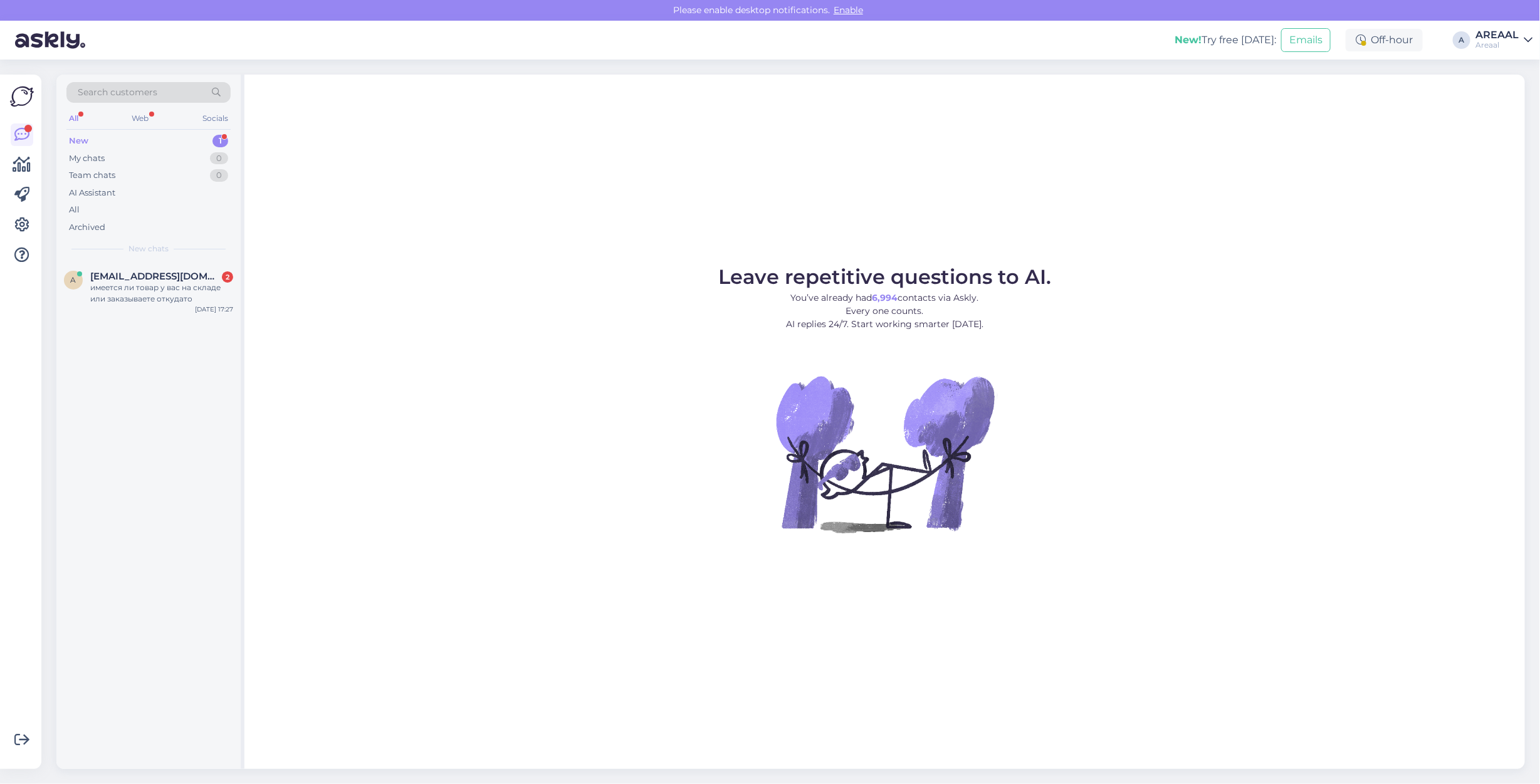
click at [371, 299] on figure "Leave repetitive questions to AI. You’ve already had 6,994 contacts via Askly. …" at bounding box center [884, 417] width 1258 height 299
click at [151, 216] on div "All" at bounding box center [148, 209] width 165 height 17
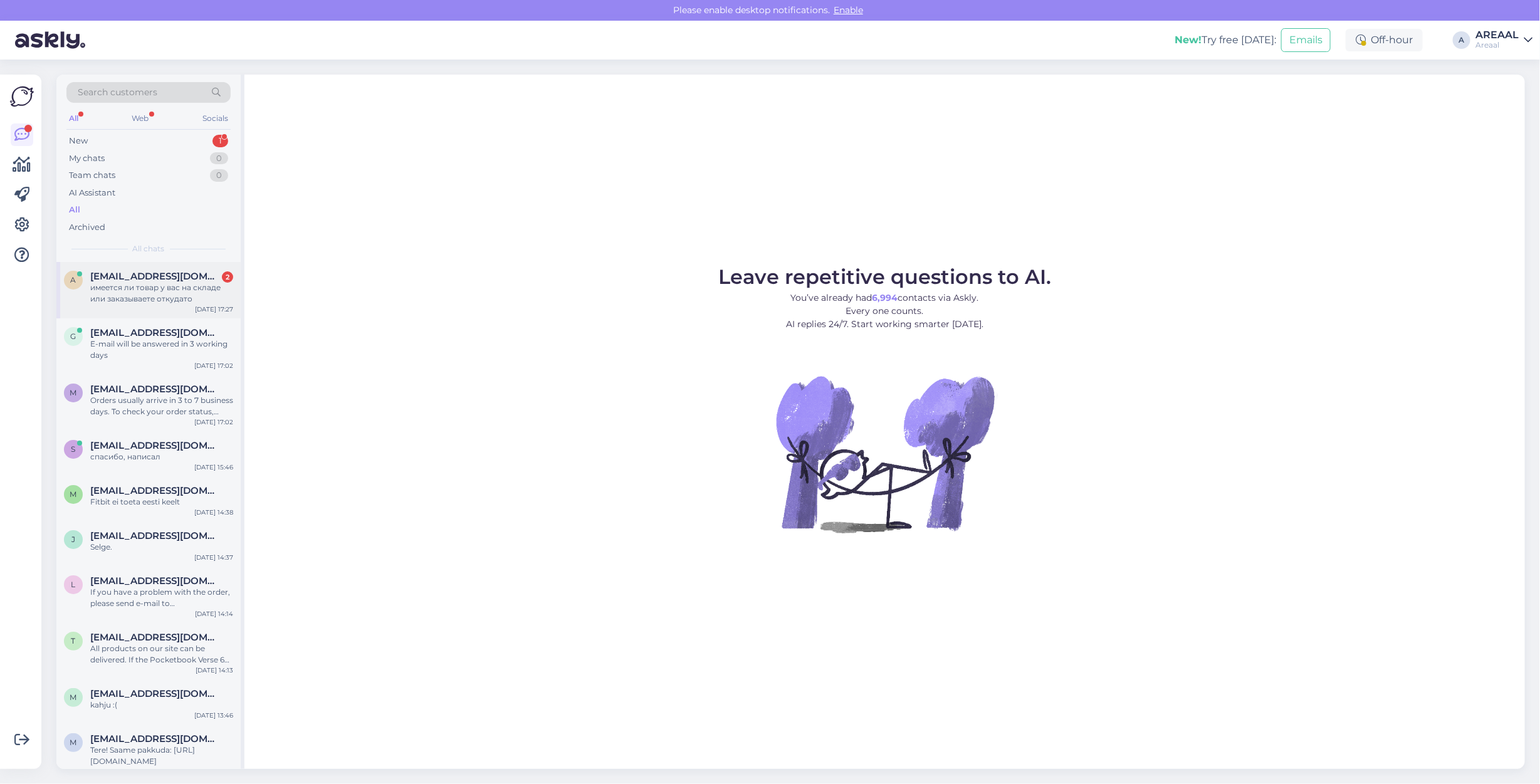
click at [175, 280] on span "[EMAIL_ADDRESS][DOMAIN_NAME]" at bounding box center [155, 276] width 131 height 12
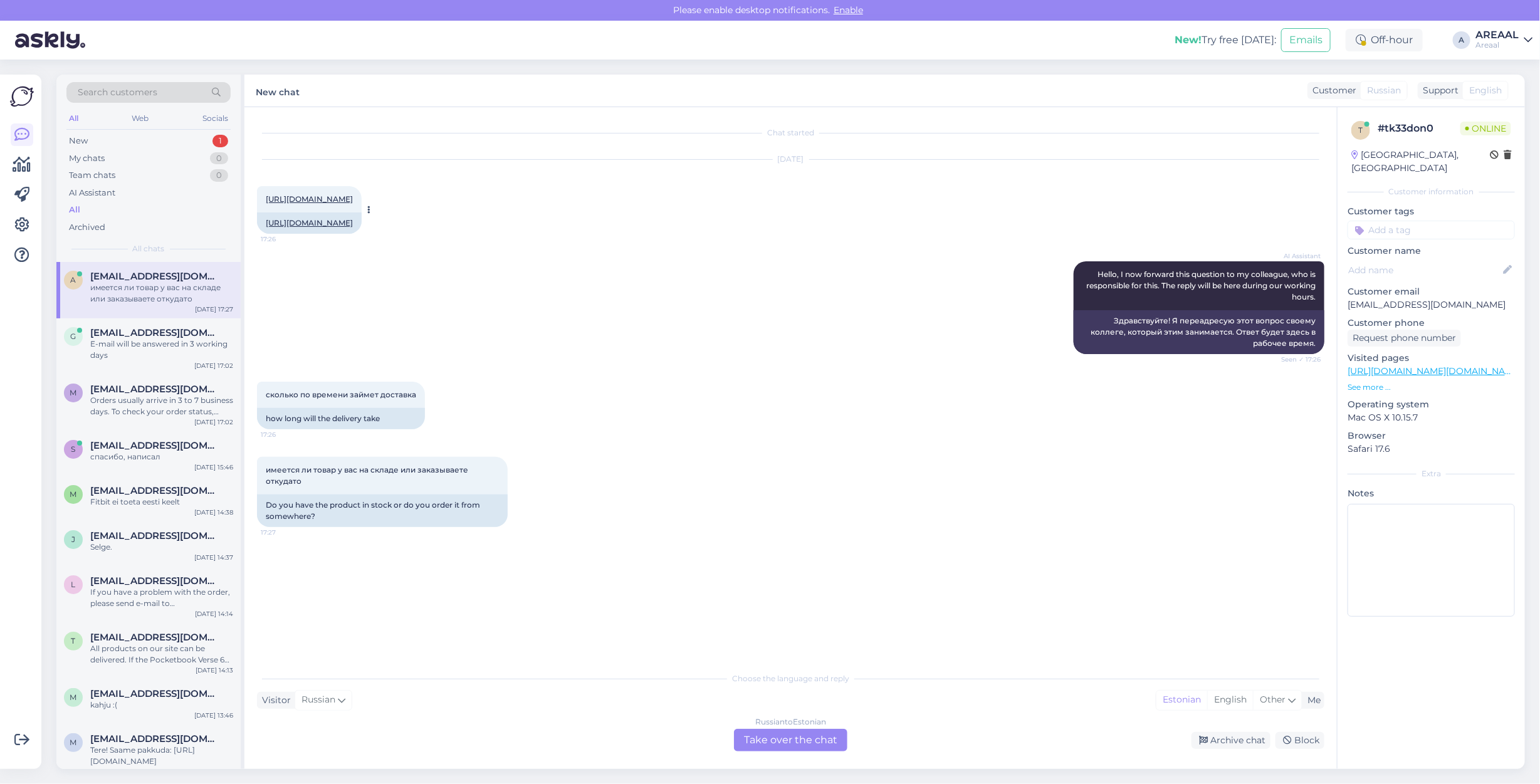
click at [353, 196] on link "[URL][DOMAIN_NAME]" at bounding box center [308, 198] width 87 height 9
click at [809, 743] on div "Russian to Estonian Take over the chat" at bounding box center [790, 739] width 113 height 22
click at [793, 730] on div "Russian to Estonian Take over the chat" at bounding box center [790, 739] width 113 height 22
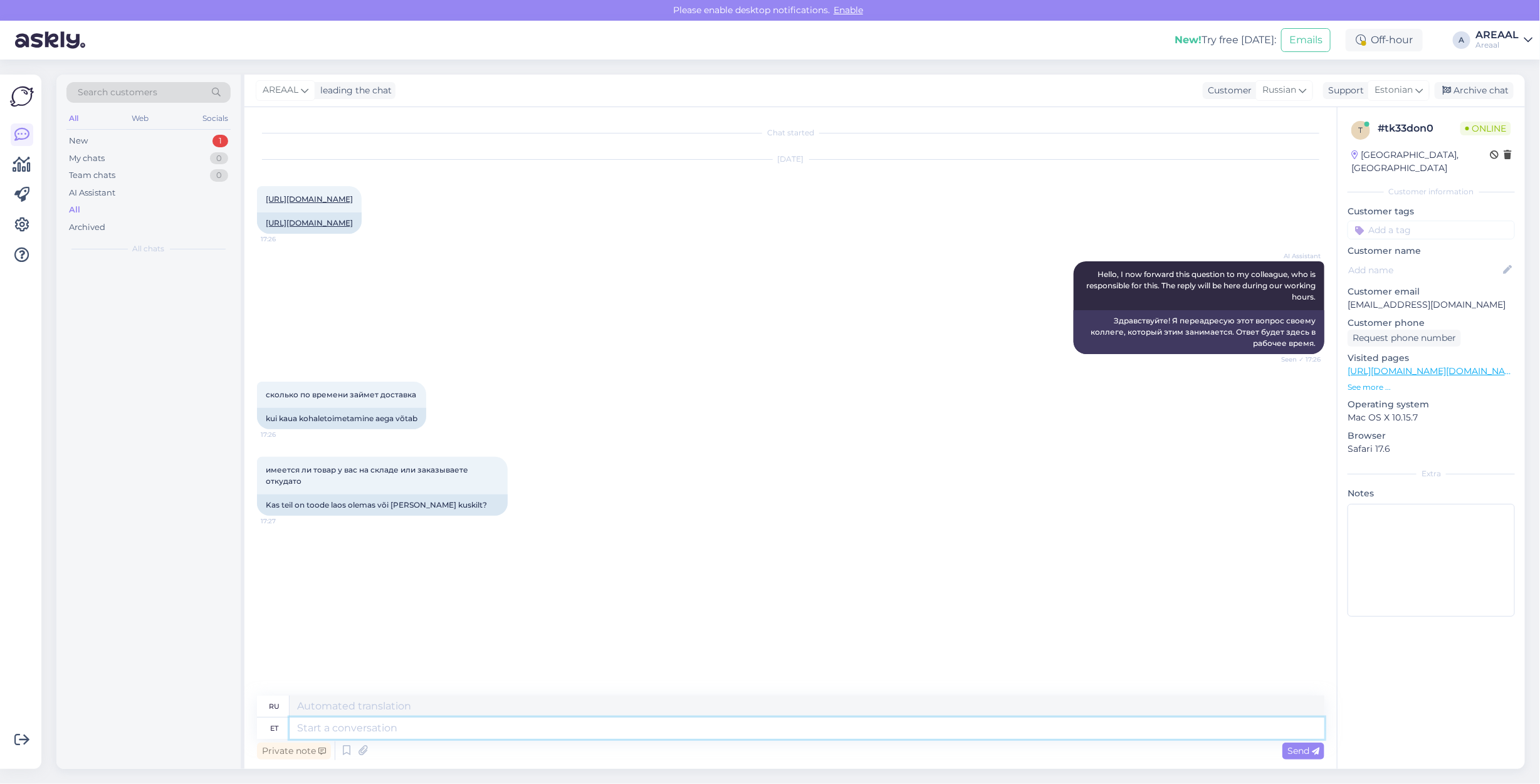
click at [793, 730] on textarea at bounding box center [806, 729] width 1035 height 22
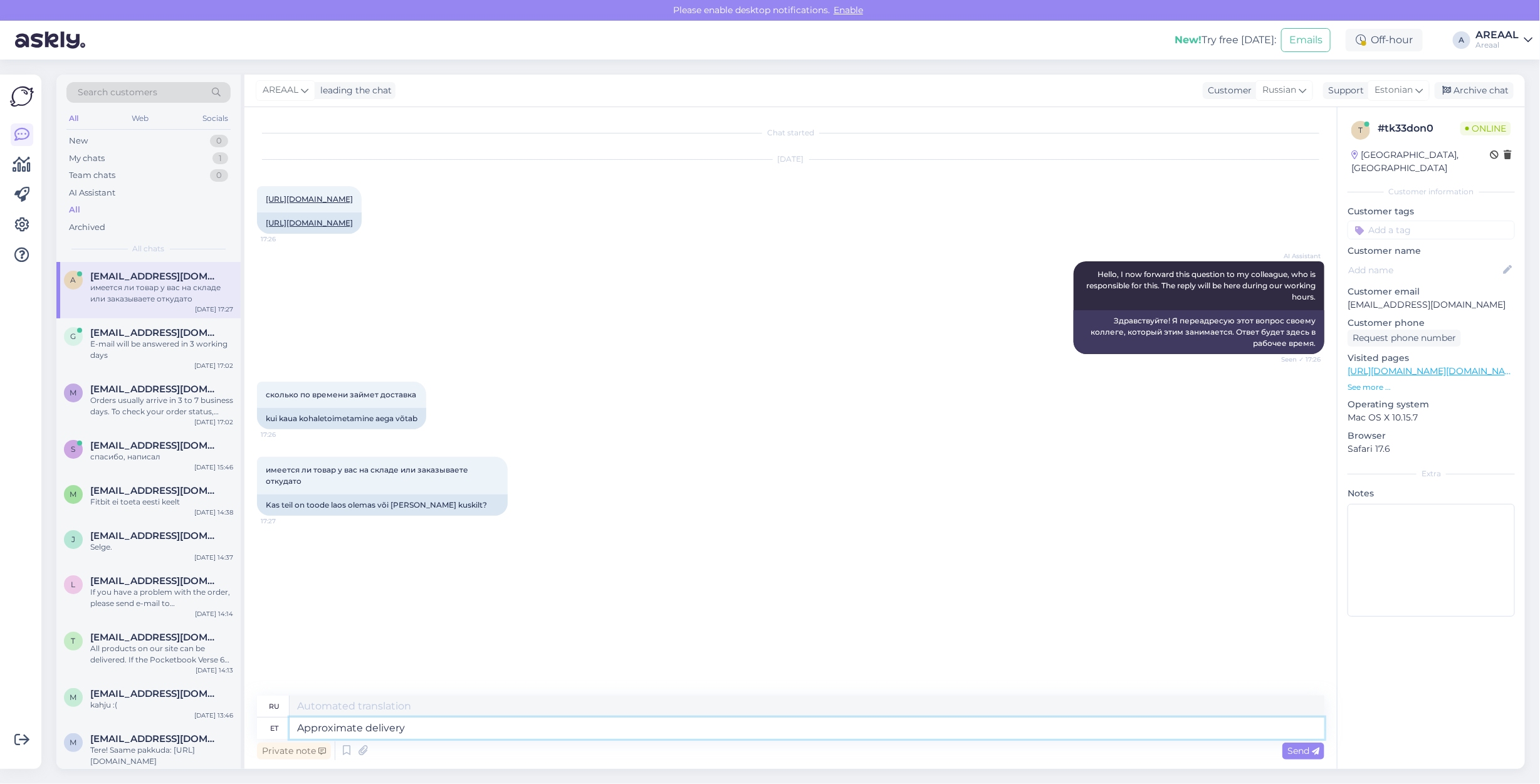
type textarea "Approximate delivery"
type textarea "Приблизительный"
type textarea "Approximate delivery imte"
type textarea "Ориентировочная доставка"
type textarea "Approximate delivery time 1"
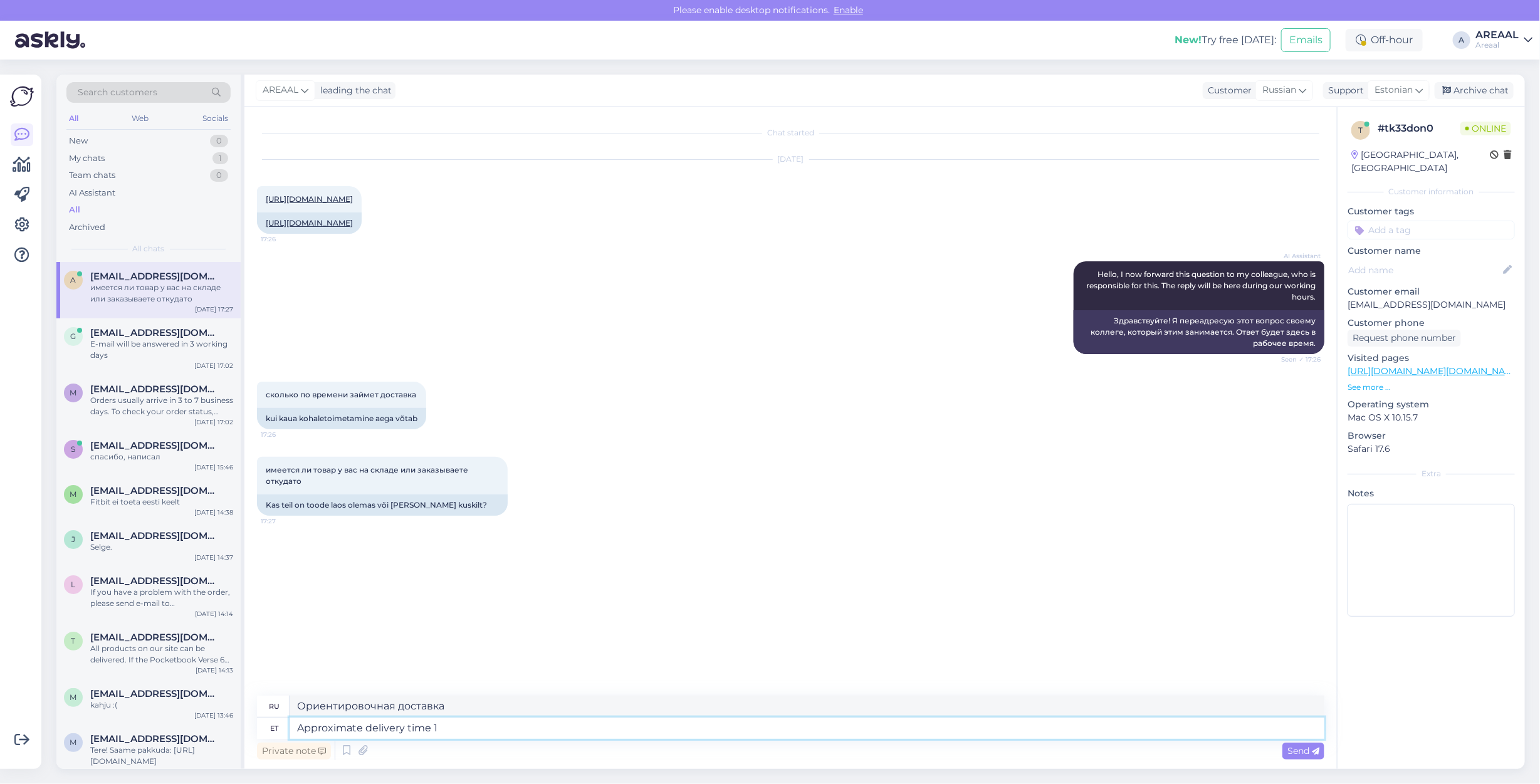
type textarea "Примерное время доставки"
type textarea "Approximate delivery time 1-2 wee"
type textarea "Примерное время доставки 1-2"
type textarea "Approximate delivery time 1-2 weeks."
type textarea "Ориентировочный срок доставки 1-2 недели."
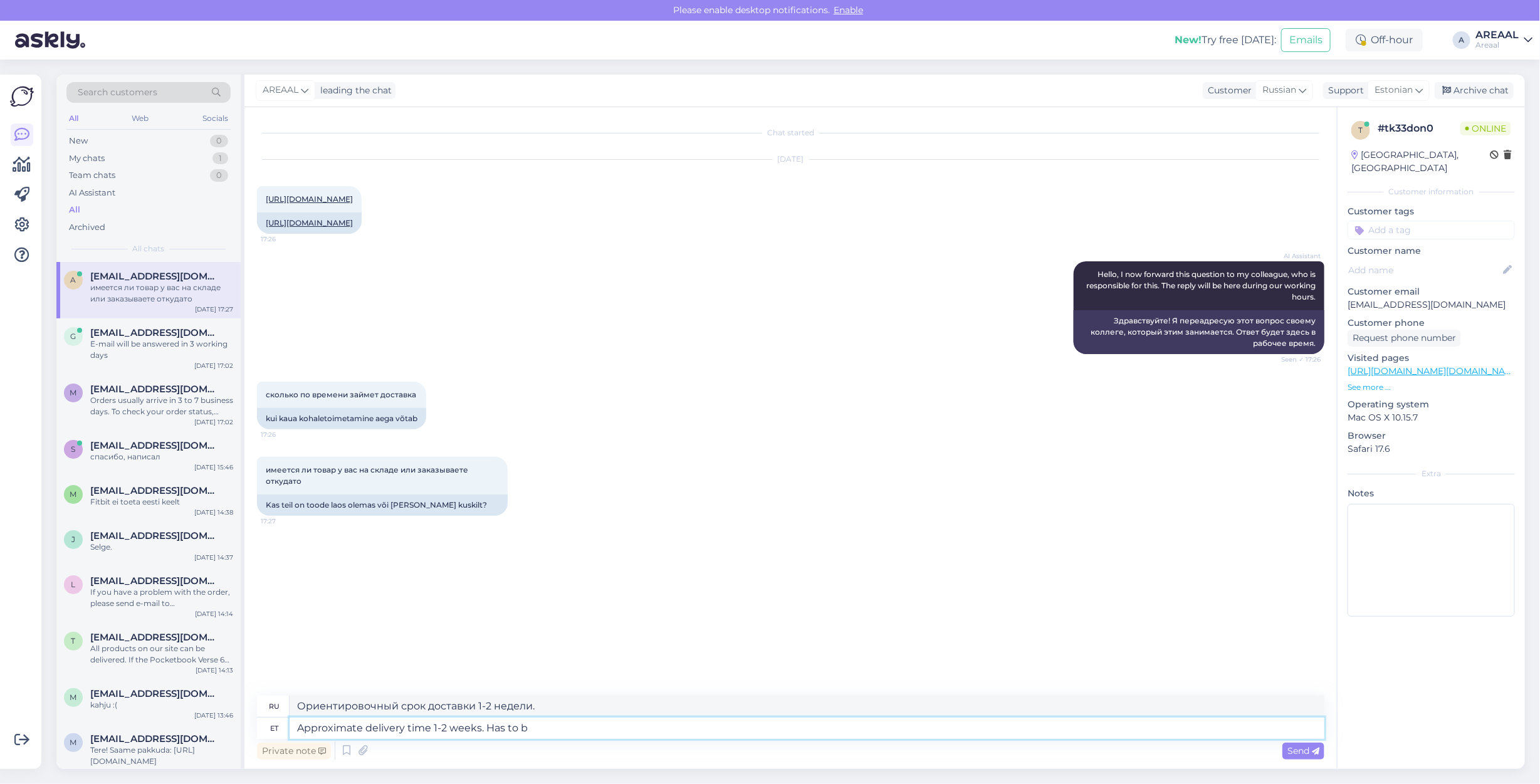
type textarea "Approximate delivery time 1-2 weeks. Has to be"
type textarea "Ориентировочный срок доставки 1-2 недели. Ха"
type textarea "Approximate delivery time 1-2 weeks. Has to bee"
type textarea "Примерное время доставки 1-2 недели. Есть?"
type textarea "Approximate delivery time 1-2 weeks. Has to be ord"
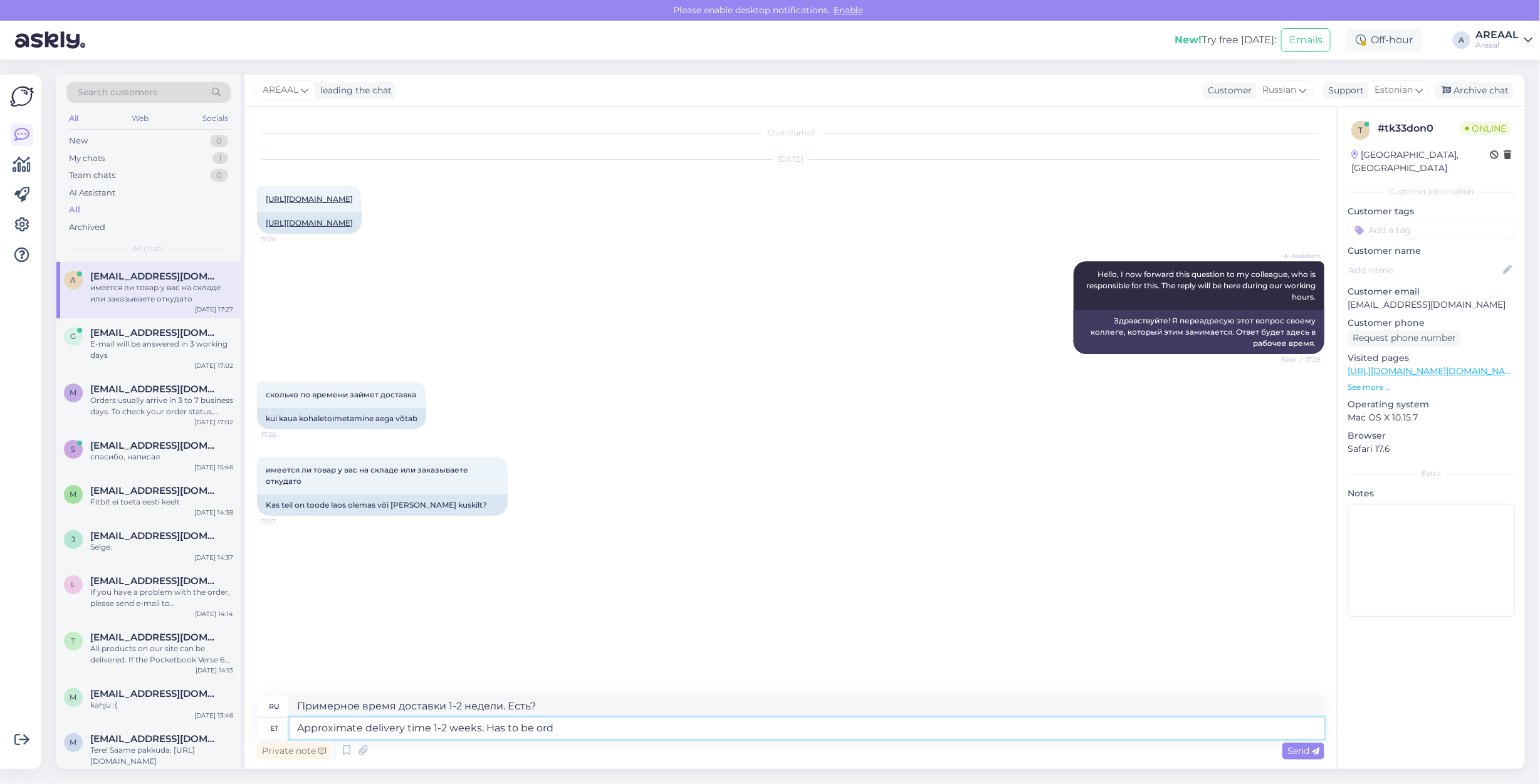
type textarea "Примерное время доставки 1-2 недели. Должен быть"
type textarea "Approximate delivery time 1-2 weeks. Has to be ordere fr"
type textarea "Ориентировочный срок доставки 1-2 недели. Необходимо заказать."
type textarea "Approximate delivery time 1-2 weeks."
type textarea "Ориентировочный срок доставки 1-2 недели."
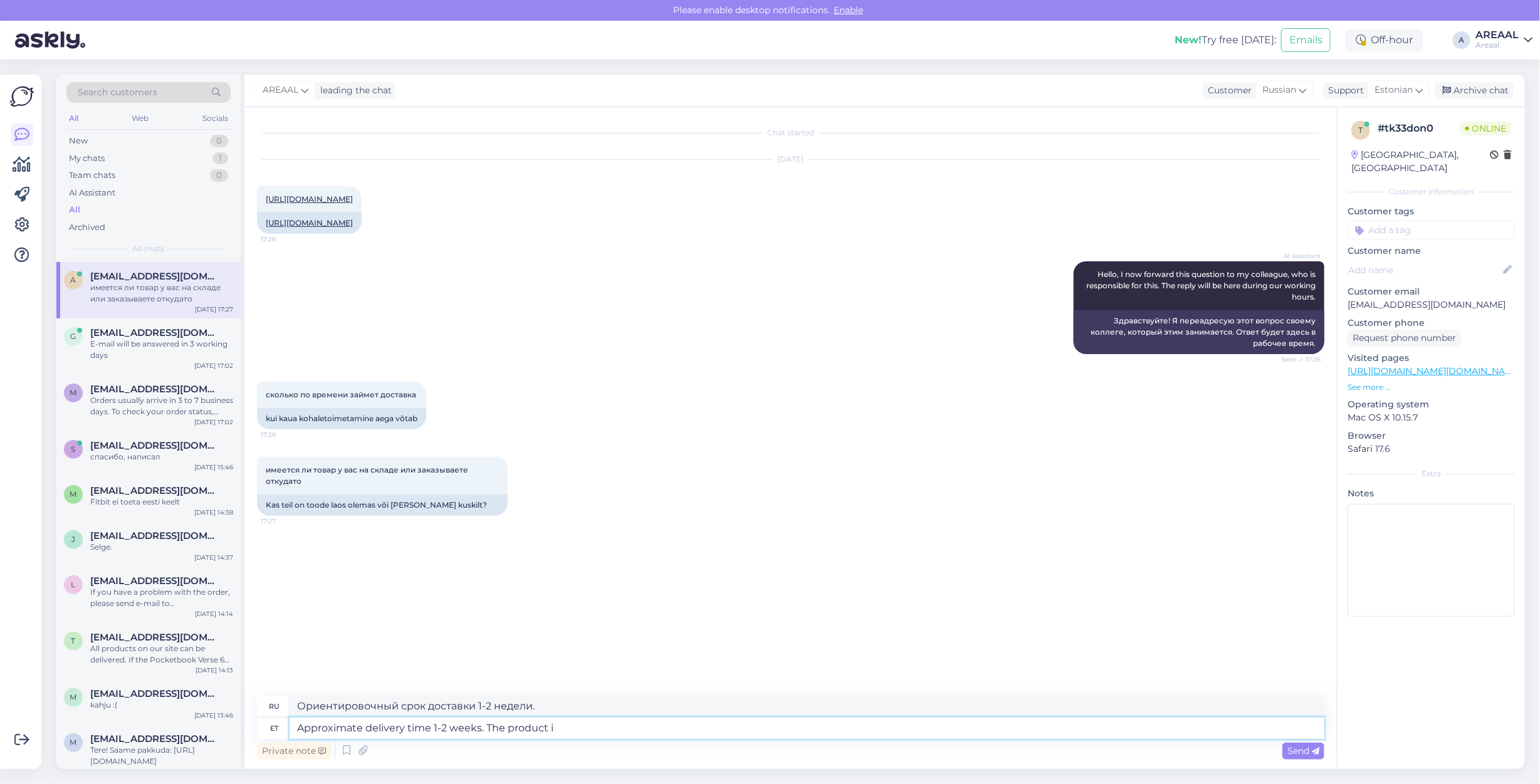
type textarea "Approximate delivery time 1-2 weeks. The product is"
type textarea "Ориентировочный срок доставки 1-2 недели. Товар"
type textarea "Approximate delivery time 1-2 weeks. The product is being"
type textarea "Ориентировочный срок доставки 1-2 недели. Товар..."
type textarea "Approximate delivery time 1-2 weeks. The product is being orde"
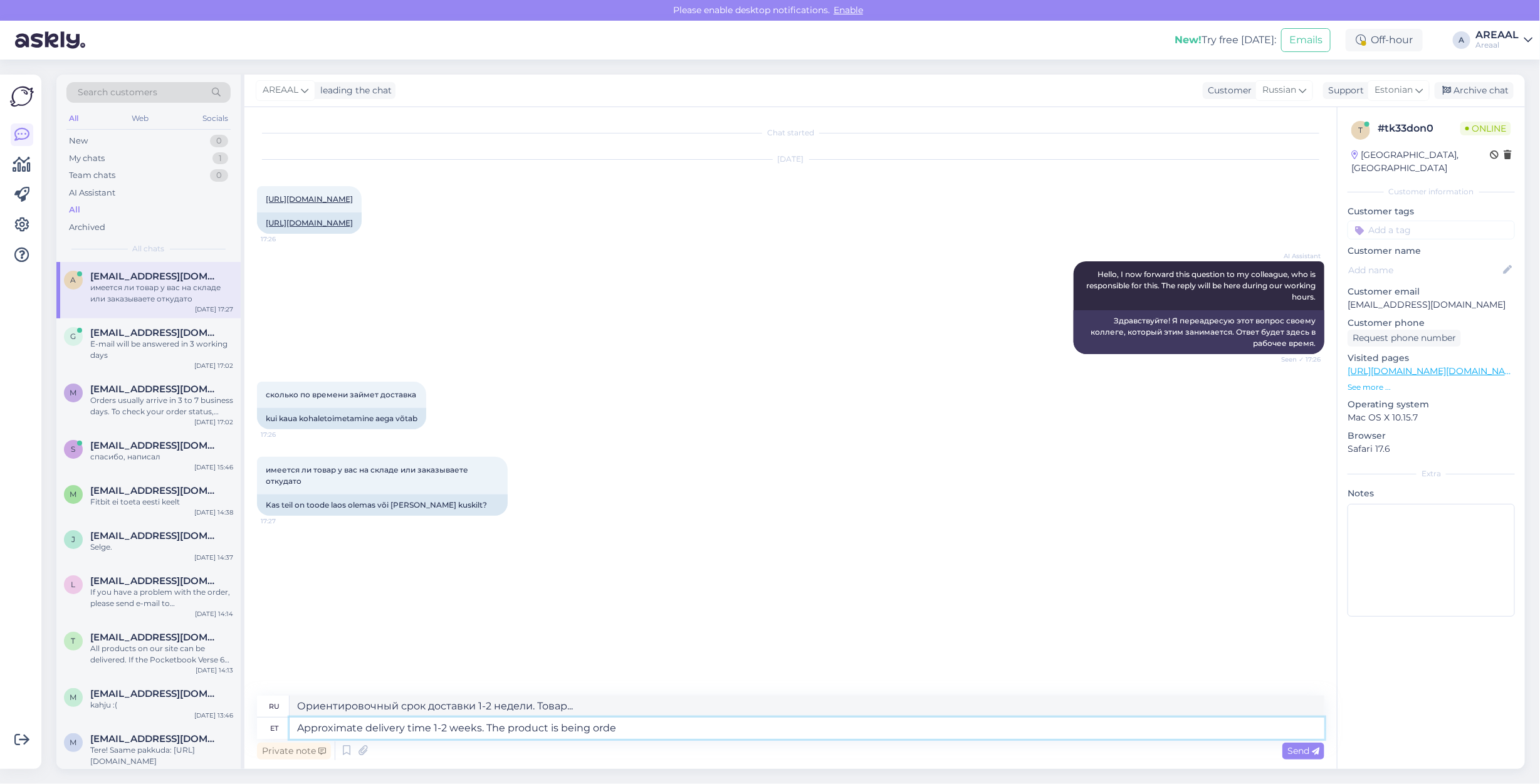
type textarea "Ориентировочный срок доставки 1-2 недели. Товар находится в стадии..."
type textarea "Approximate delivery time 1-2 weeks. The product is being ordered from s"
type textarea "Ориентировочный срок доставки 1-2 недели. Товар находится в стадии заказа."
type textarea "Approximate delivery time 1-2 weeks. The product is being ordered from suppl"
type textarea "Ориентировочный срок доставки 1-2 недели. Товар заказывается из"
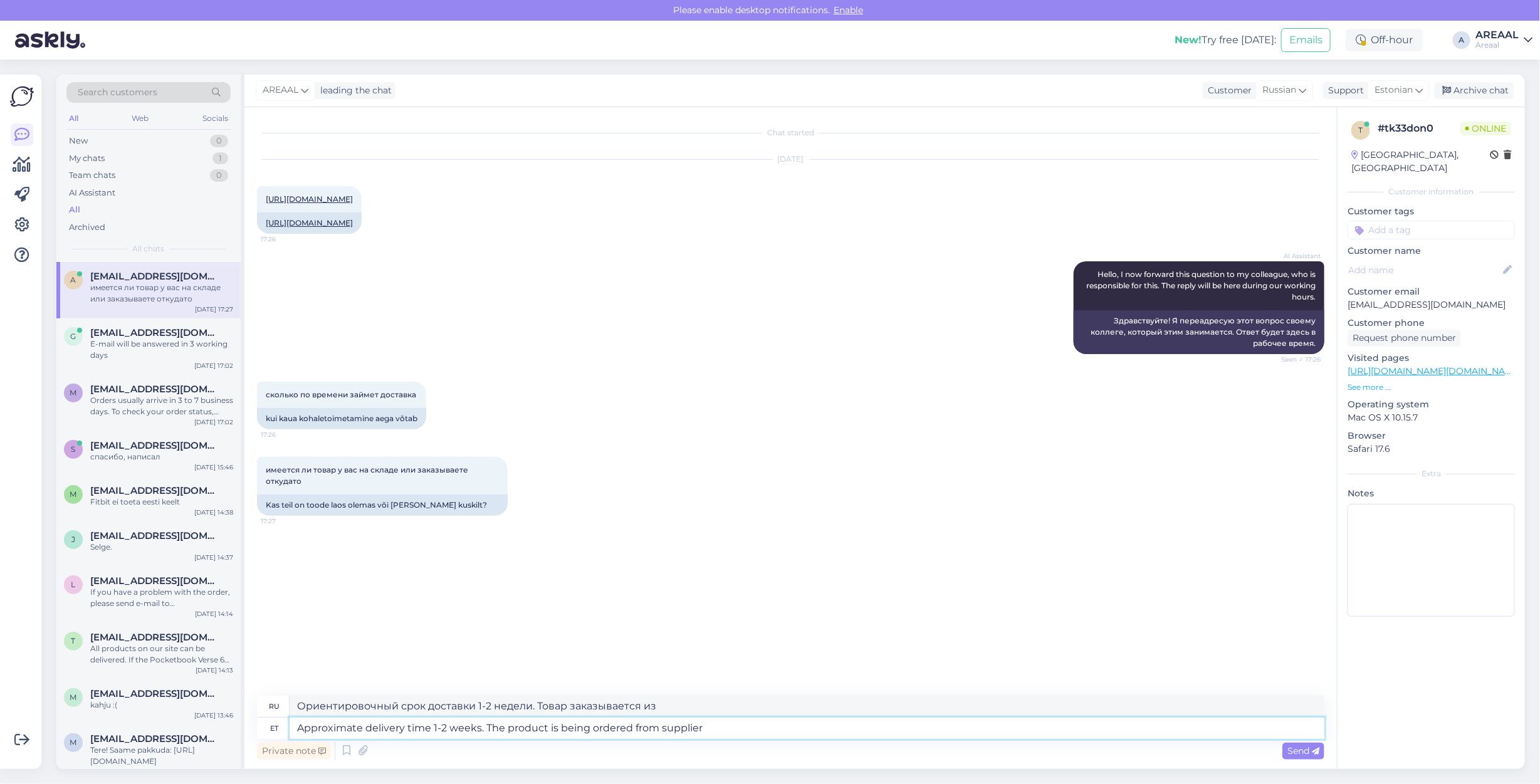
type textarea "Approximate delivery time 1-2 weeks. The product is being ordered from supplier…"
type textarea "Ориентировочный срок доставки 1-2 недели. Товар заказывается у поставщика."
type textarea "Approximate delivery time 1-2 weeks. The product is being ordered from supplier…"
type textarea "Ориентировочный срок поставки 1-2 недели. Товар заказывается со склада поставщи…"
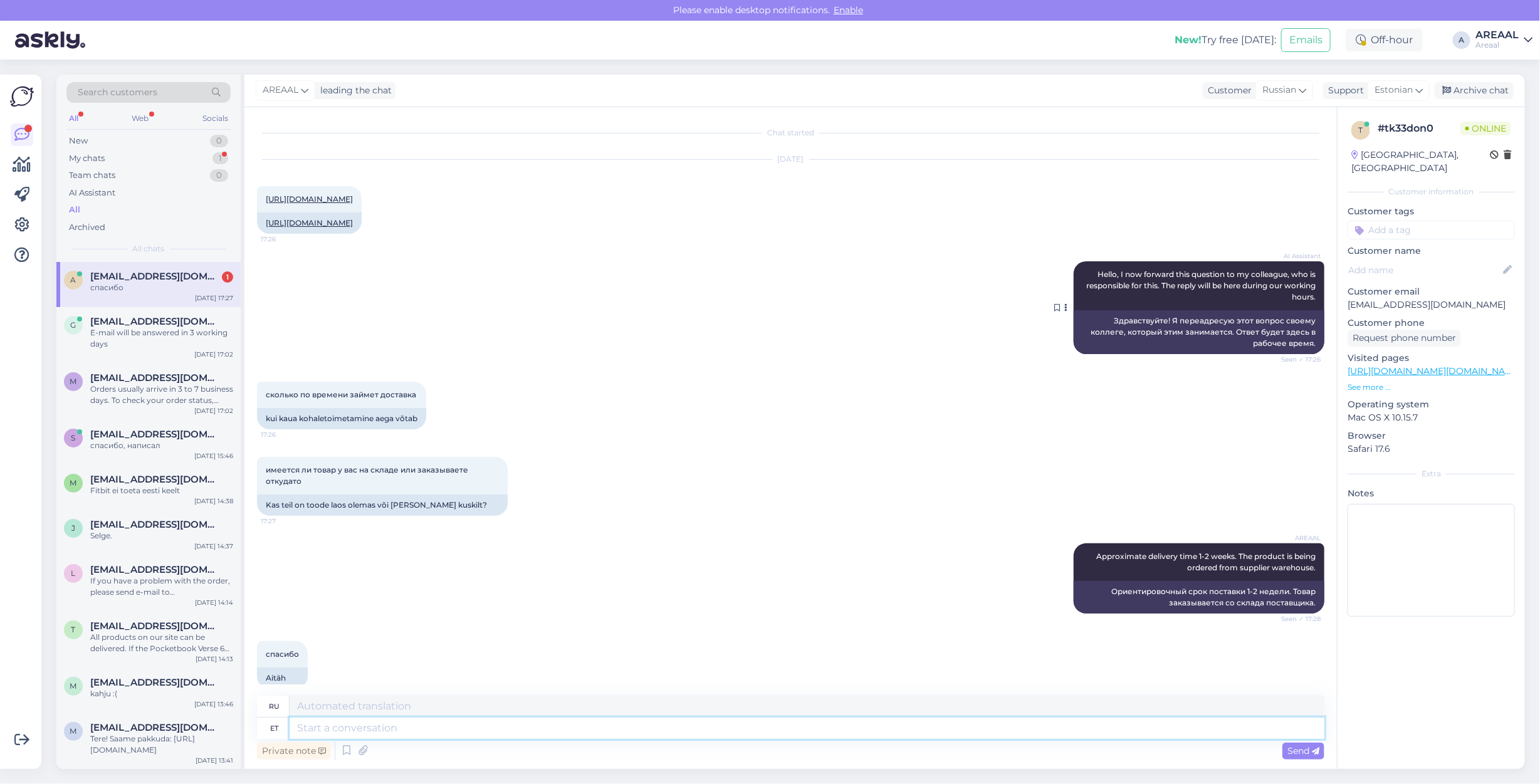
scroll to position [17, 0]
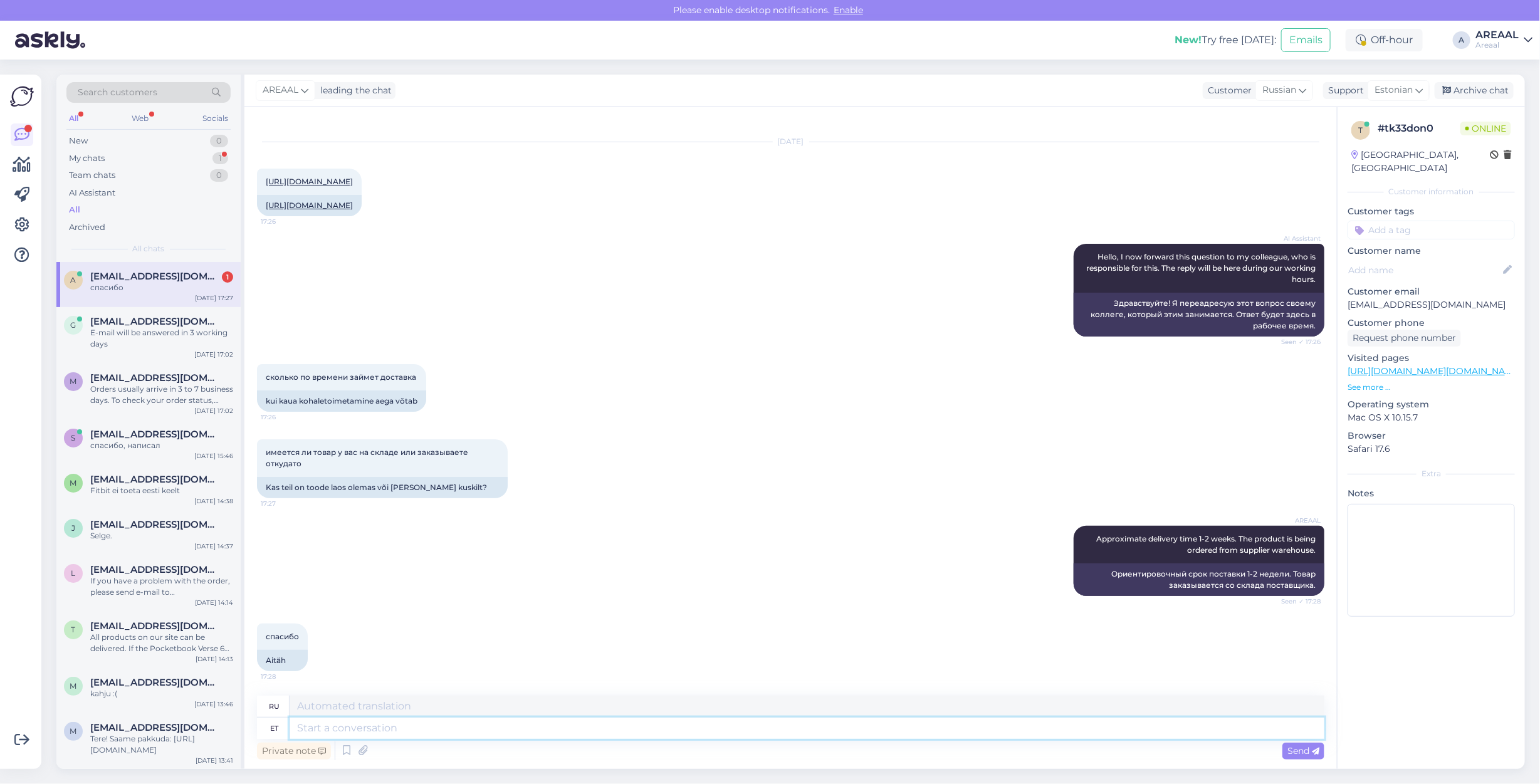
drag, startPoint x: 1079, startPoint y: 729, endPoint x: 1080, endPoint y: 715, distance: 14.0
click at [1079, 728] on textarea at bounding box center [806, 729] width 1035 height 22
click at [1466, 88] on div "Archive chat" at bounding box center [1473, 90] width 79 height 17
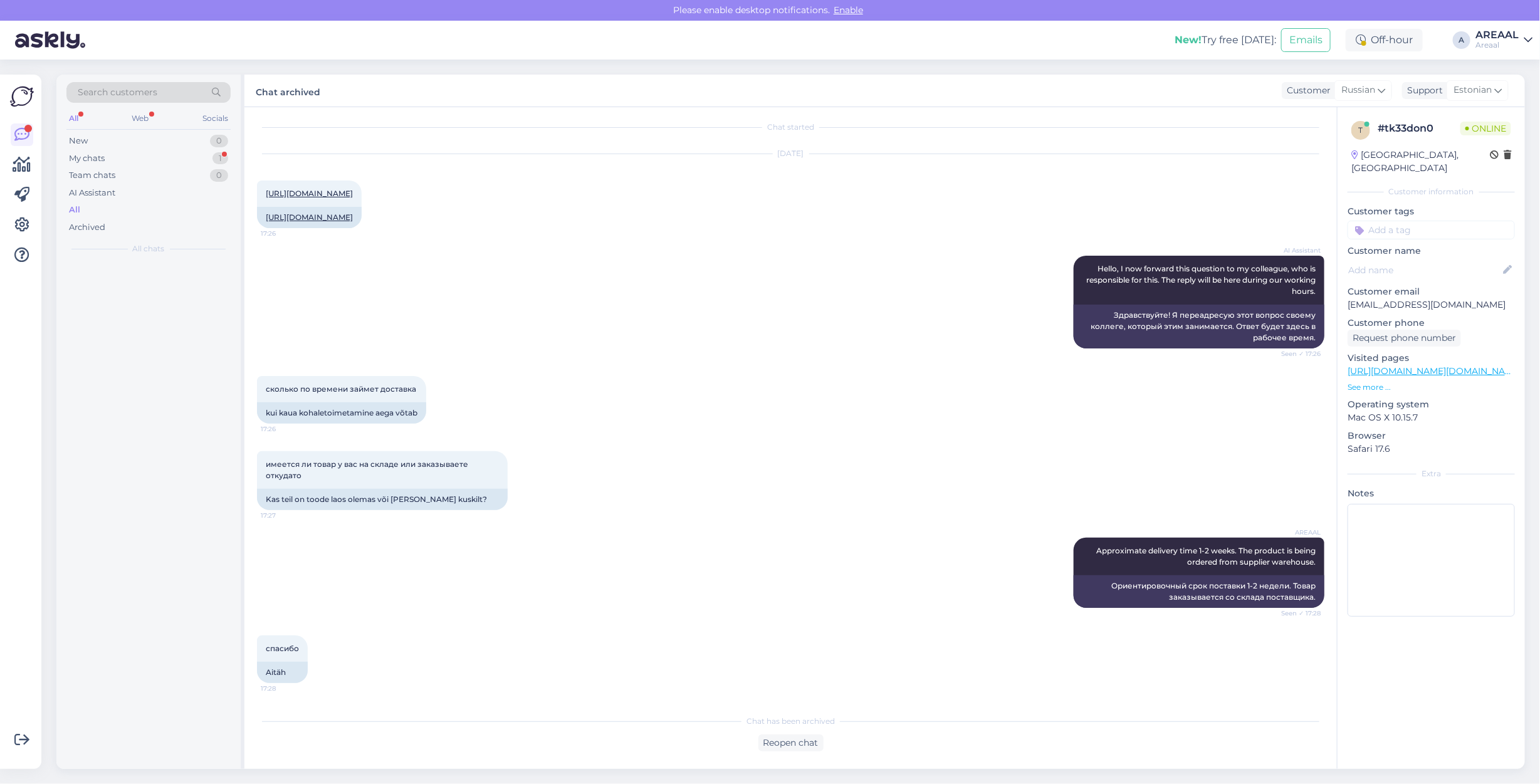
scroll to position [5, 0]
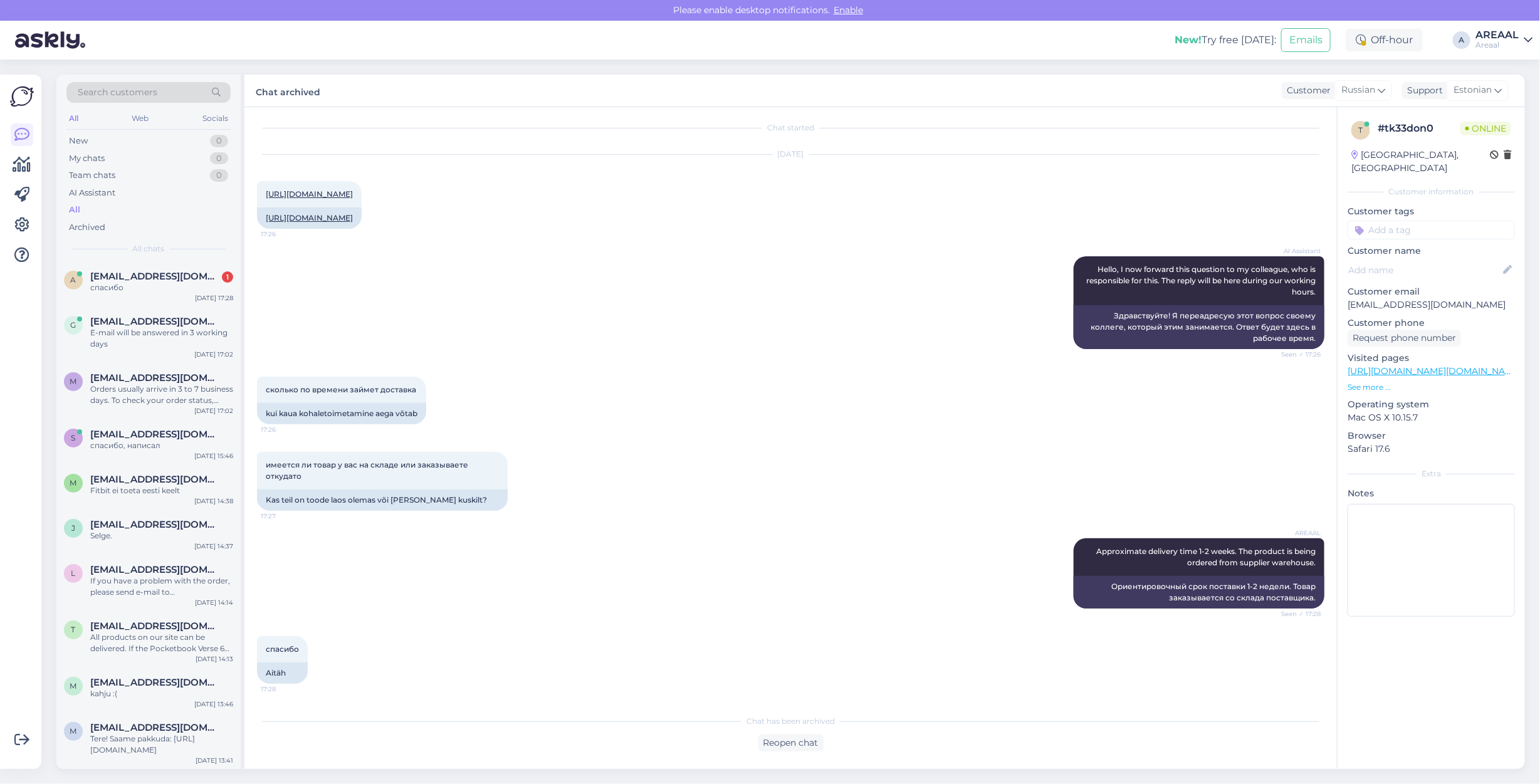
click at [710, 485] on div "имеется ли товар у вас на складе или заказываете откудато 17:27 Kas teil on too…" at bounding box center [791, 481] width 1067 height 87
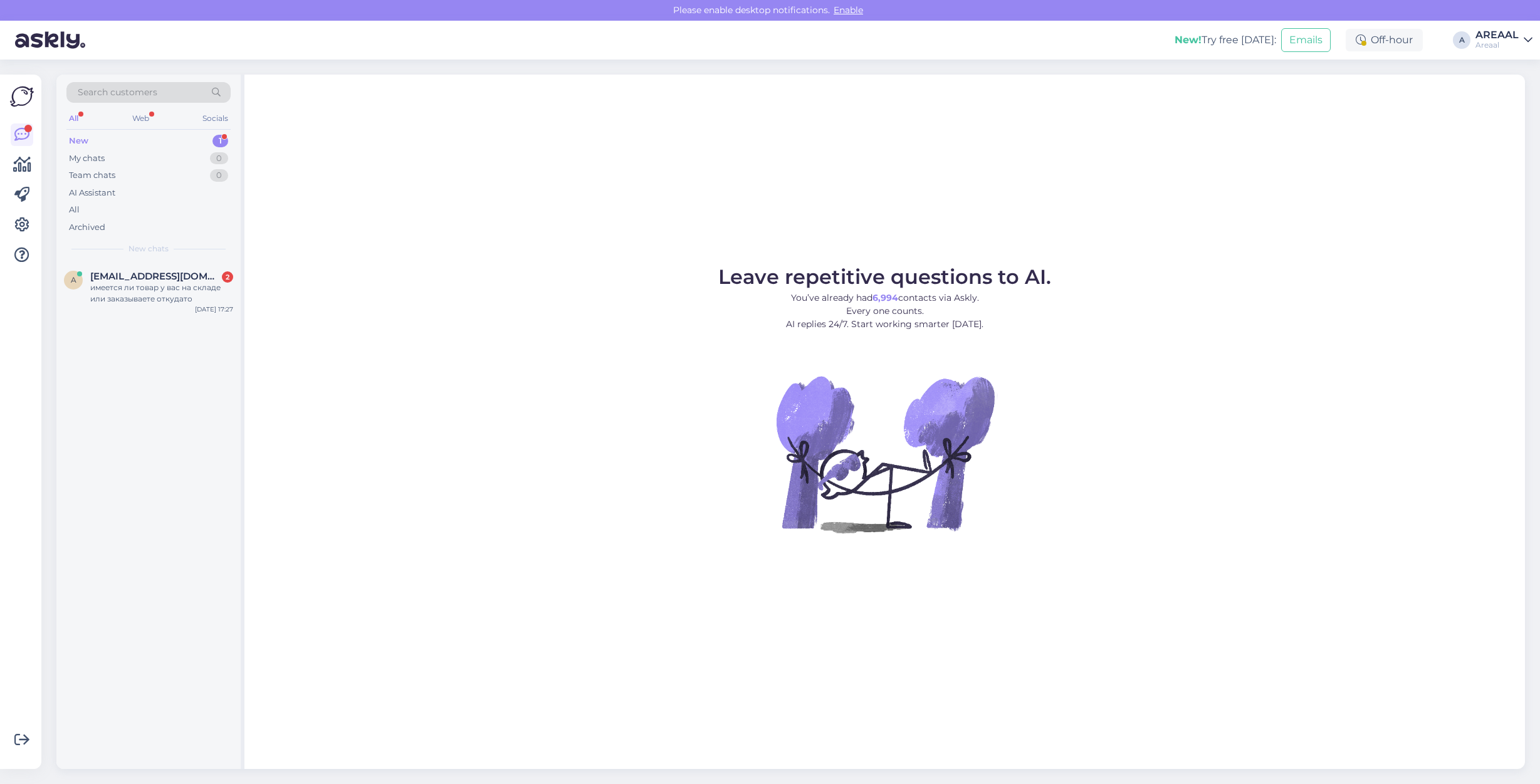
click at [170, 271] on span "[EMAIL_ADDRESS][DOMAIN_NAME]" at bounding box center [155, 276] width 131 height 12
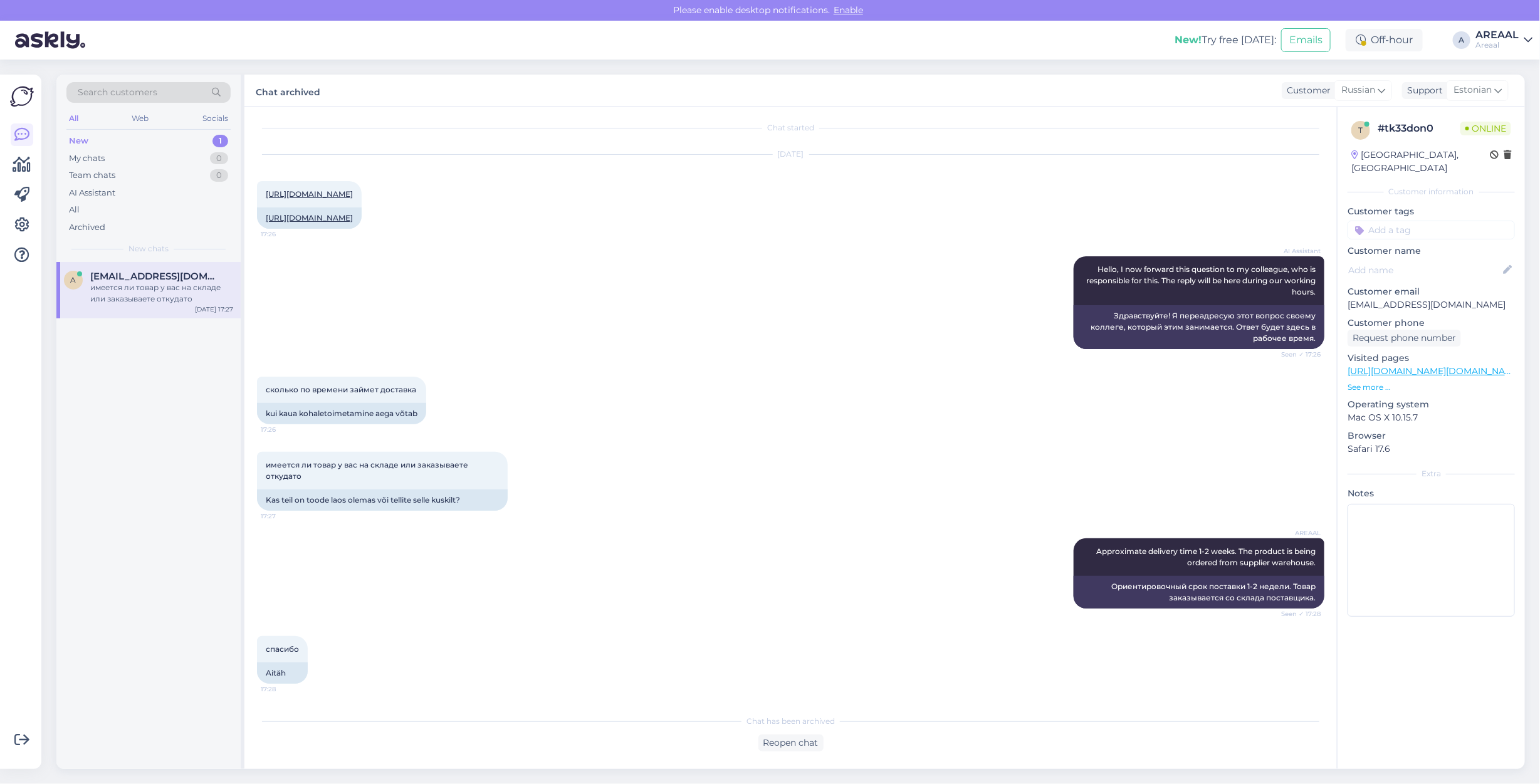
scroll to position [4, 0]
click at [800, 754] on div "Chat started [DATE] [URL][DOMAIN_NAME] 17:26 [URL][DOMAIN_NAME] AI Assistant He…" at bounding box center [790, 438] width 1093 height 662
click at [784, 746] on div "Reopen chat" at bounding box center [791, 743] width 65 height 17
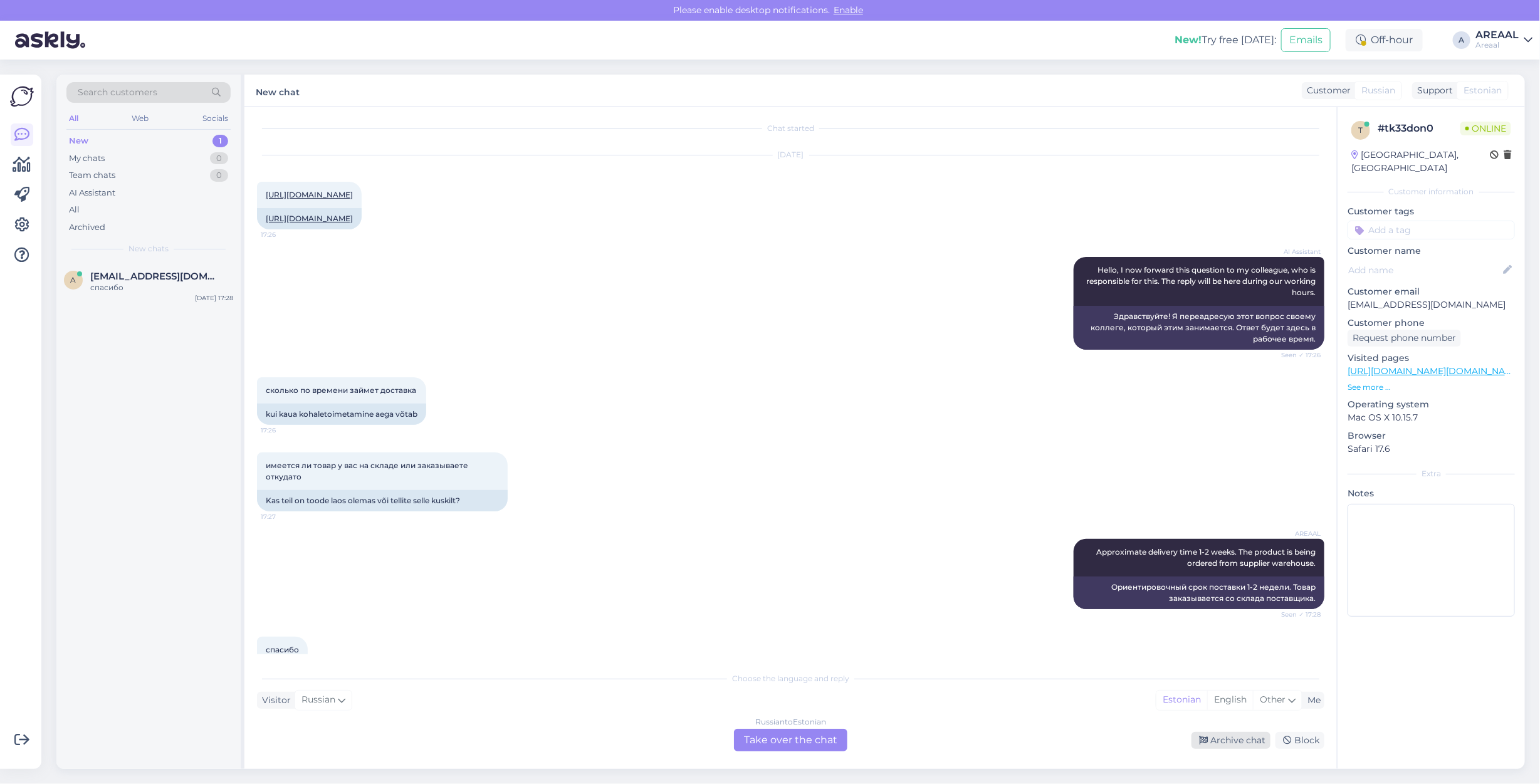
click at [1208, 741] on icon at bounding box center [1203, 740] width 9 height 9
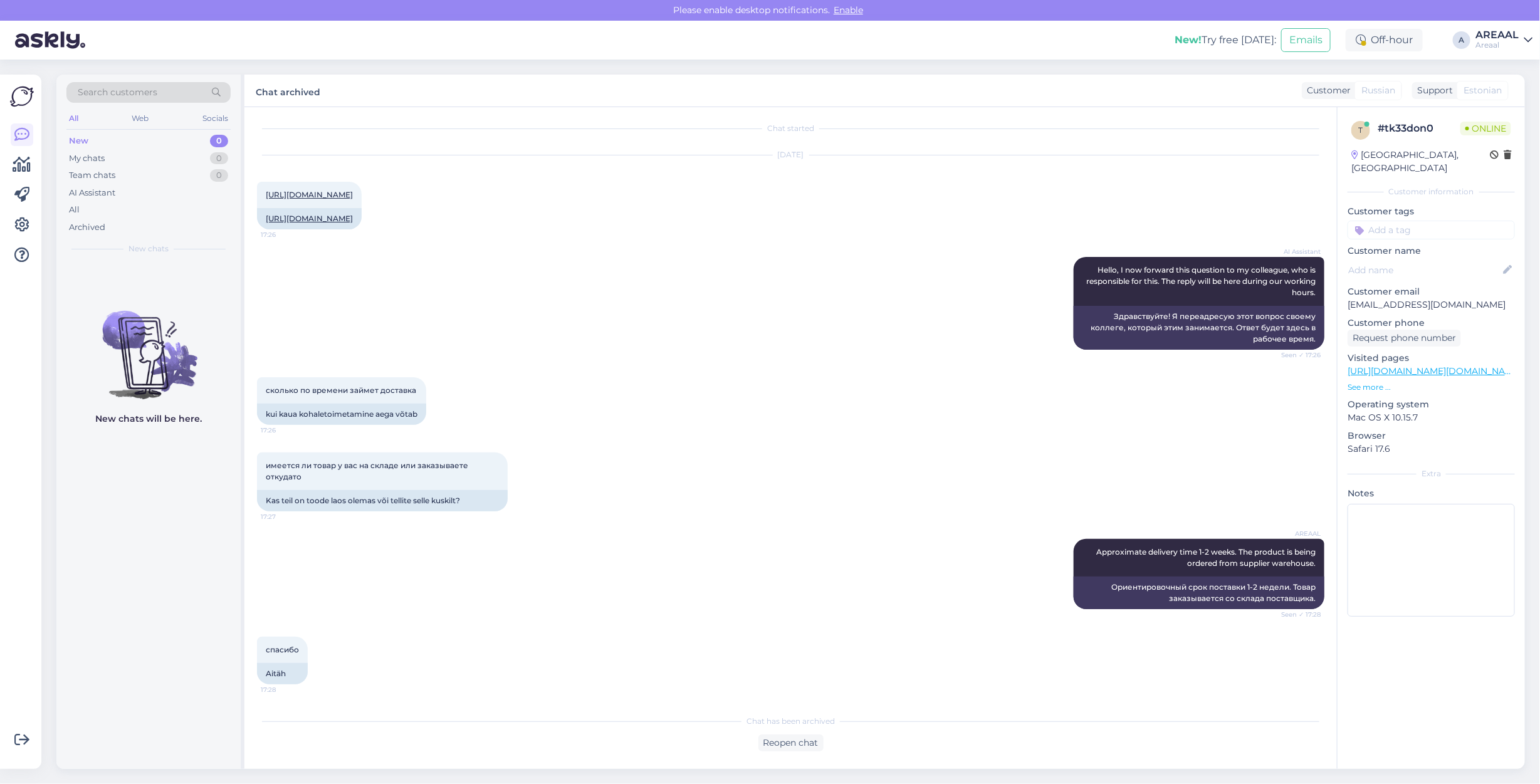
click at [702, 461] on div "имеется ли товар у вас на складе или заказываете откудато 17:27 Kas teil on too…" at bounding box center [791, 481] width 1067 height 87
